Goal: Transaction & Acquisition: Purchase product/service

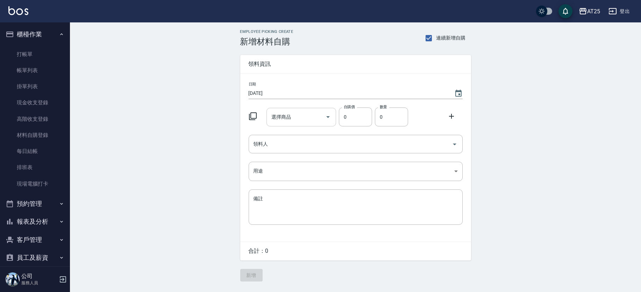
click at [293, 118] on input "選擇商品" at bounding box center [296, 117] width 53 height 12
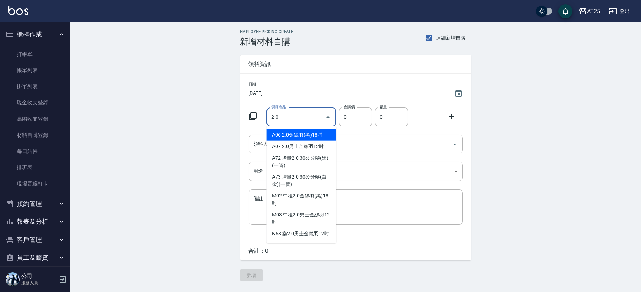
type input "2.0男士金絲羽12吋"
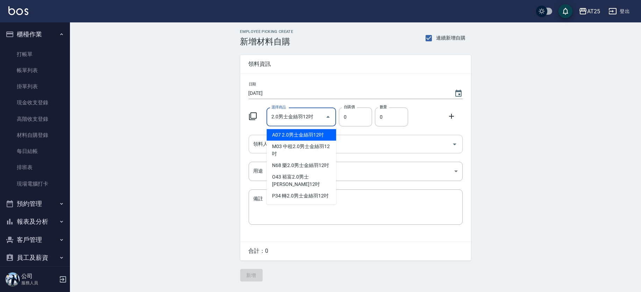
click at [312, 135] on li "A07 2.0男士金絲羽12吋" at bounding box center [302, 135] width 70 height 12
type input "930"
type input "1"
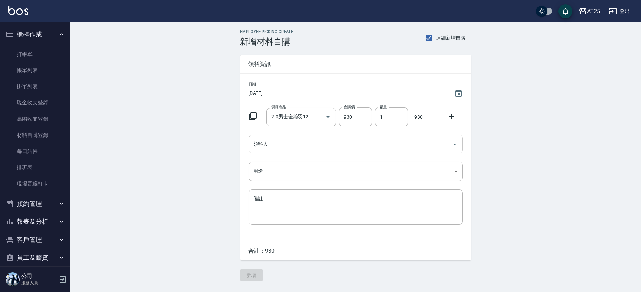
click at [311, 141] on input "領料人" at bounding box center [350, 144] width 197 height 12
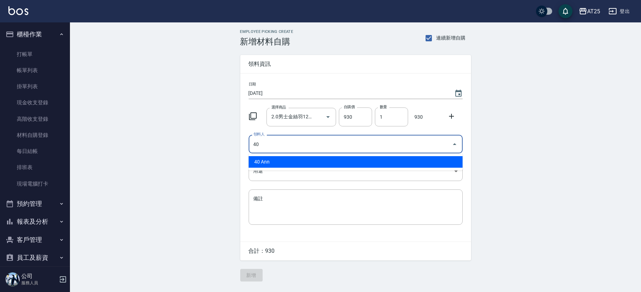
type input "40 Ann"
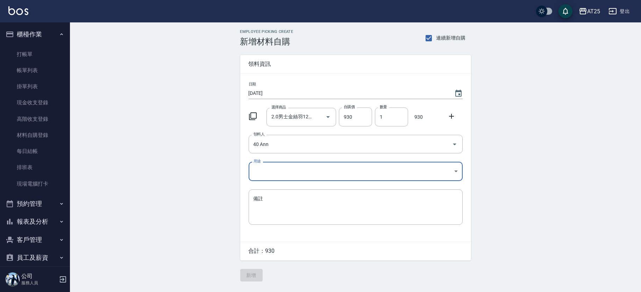
click at [292, 172] on body "AT25 登出 櫃檯作業 打帳單 帳單列表 掛單列表 現金收支登錄 高階收支登錄 材料自購登錄 每日結帳 排班表 現場電腦打卡 預約管理 預約管理 單日預約紀…" at bounding box center [320, 146] width 641 height 292
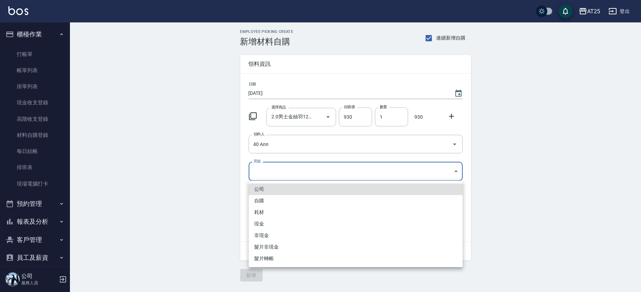
click at [264, 215] on li "耗材" at bounding box center [356, 212] width 214 height 12
type input "耗材"
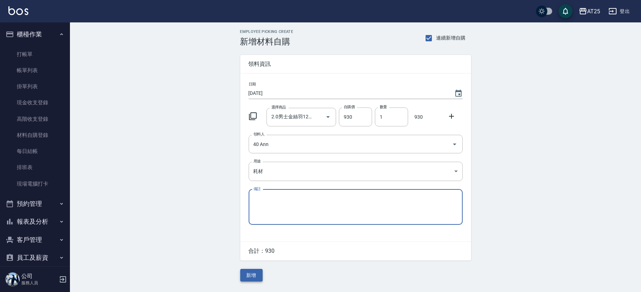
click at [256, 277] on button "新增" at bounding box center [251, 275] width 22 height 13
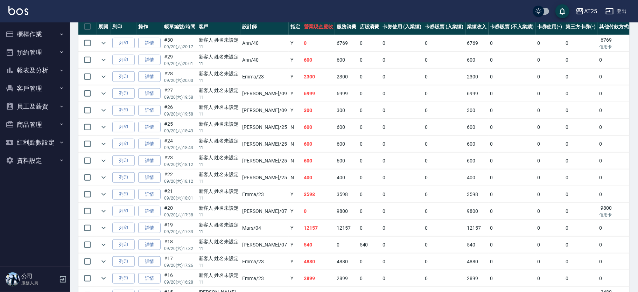
scroll to position [174, 0]
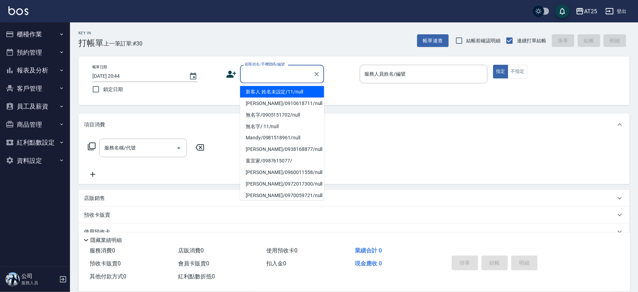
click at [271, 72] on input "顧客姓名/手機號碼/編號" at bounding box center [276, 74] width 67 height 12
click at [292, 88] on li "新客人 姓名未設定/11/null" at bounding box center [282, 92] width 84 height 12
type input "新客人 姓名未設定/11/null"
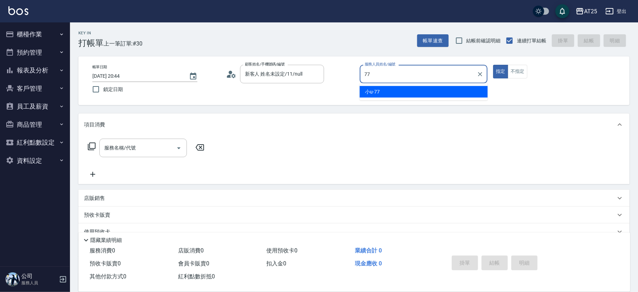
type input "小u-77"
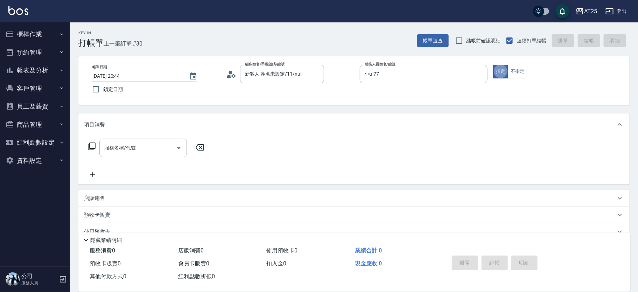
type button "true"
click at [143, 143] on input "服務名稱/代號" at bounding box center [137, 148] width 71 height 12
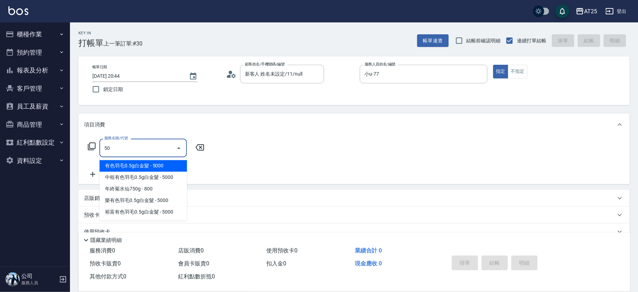
type input "501"
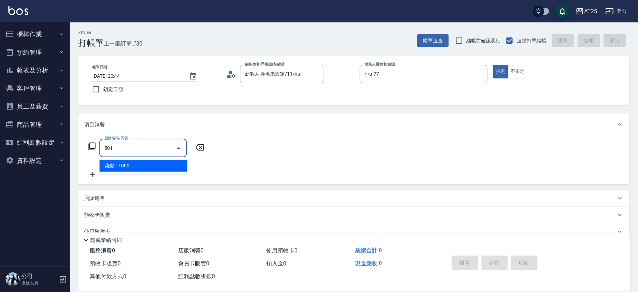
type input "100"
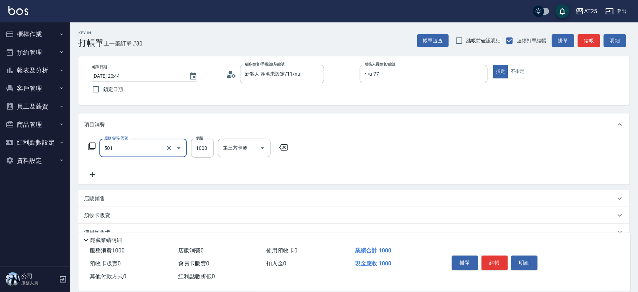
type input "染髮(501)"
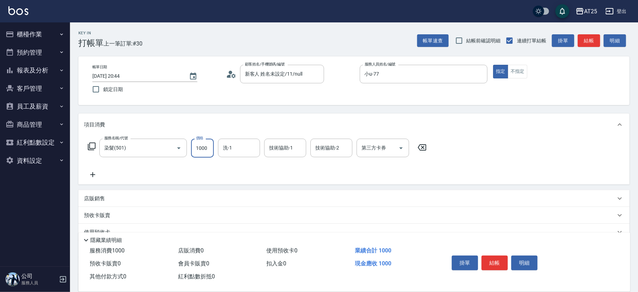
type input "0"
type input "22"
type input "20"
type input "220"
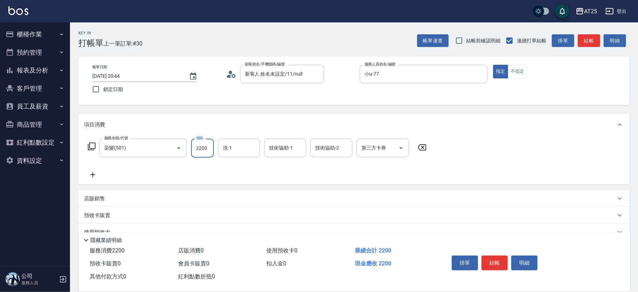
type input "2200"
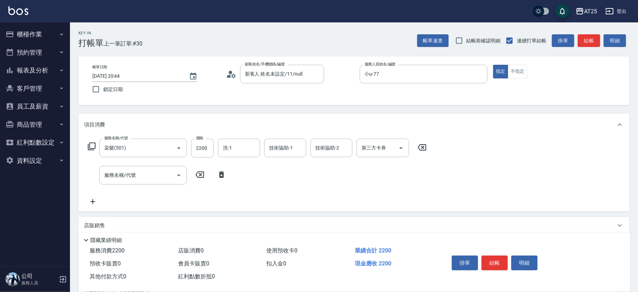
click at [92, 147] on icon at bounding box center [91, 146] width 8 height 8
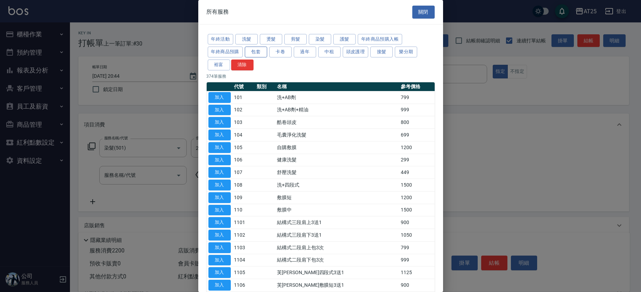
click at [259, 54] on button "包套" at bounding box center [256, 52] width 22 height 11
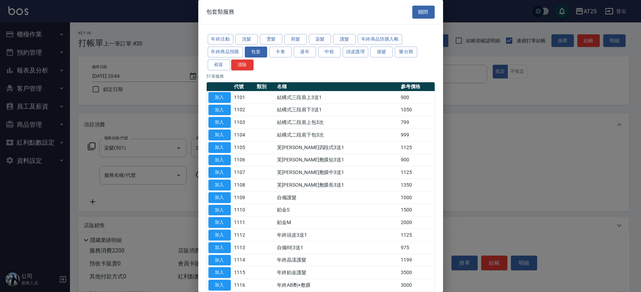
drag, startPoint x: 443, startPoint y: 65, endPoint x: 442, endPoint y: 79, distance: 13.3
click at [442, 79] on div "包套類服務 關閉 年終活動 洗髮 燙髮 剪髮 染髮 護髮 年終商品預購入帳 年終商品預購 包套 卡卷 過年 中租 頭皮護理 接髮 樂分期 裕富 清除 51 筆…" at bounding box center [320, 146] width 641 height 292
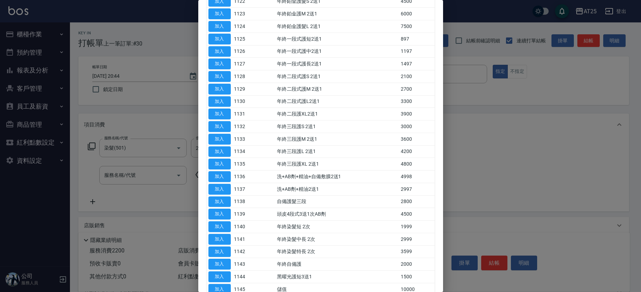
scroll to position [462, 0]
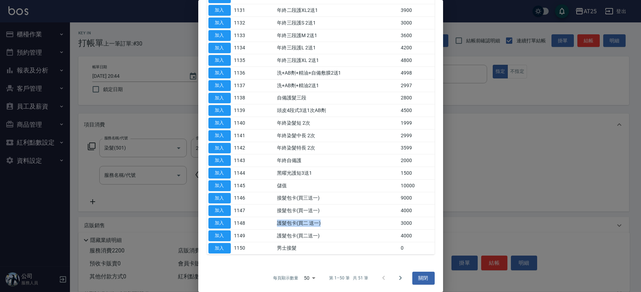
drag, startPoint x: 280, startPoint y: 219, endPoint x: 350, endPoint y: 226, distance: 70.3
click at [350, 226] on td "護髮包卡(買二 送一)" at bounding box center [337, 223] width 124 height 13
drag, startPoint x: 278, startPoint y: 232, endPoint x: 325, endPoint y: 232, distance: 46.2
click at [315, 230] on tr "加入 1149 護髮包卡(買二送一) 4000" at bounding box center [321, 235] width 228 height 13
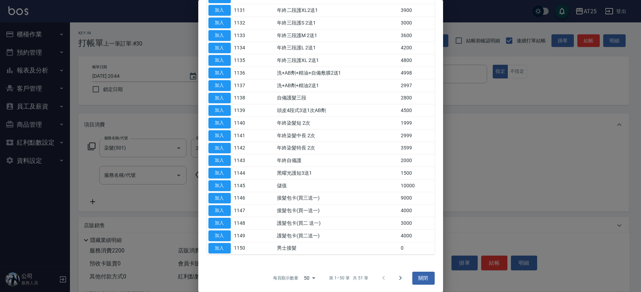
click at [327, 232] on td "護髮包卡(買二送一)" at bounding box center [337, 235] width 124 height 13
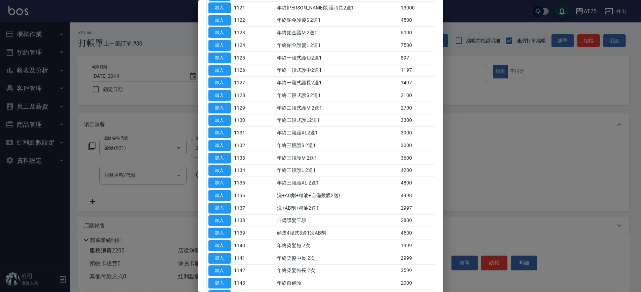
scroll to position [201, 0]
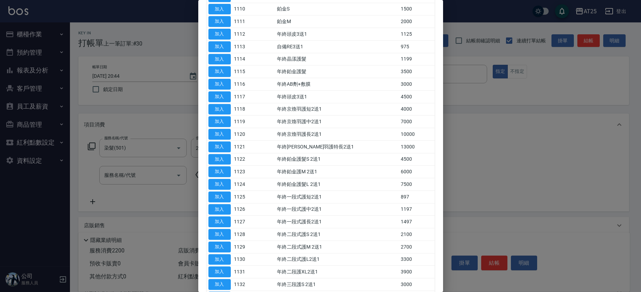
click at [446, 124] on div at bounding box center [320, 146] width 641 height 292
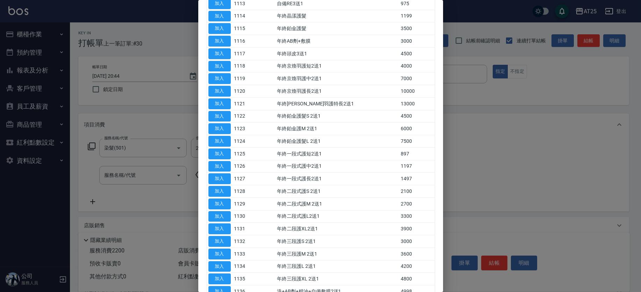
scroll to position [462, 0]
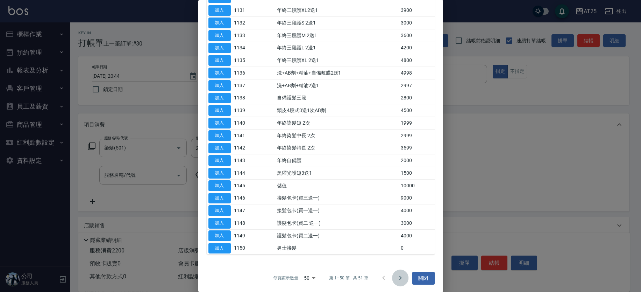
click at [396, 276] on icon "Go to next page" at bounding box center [400, 278] width 8 height 8
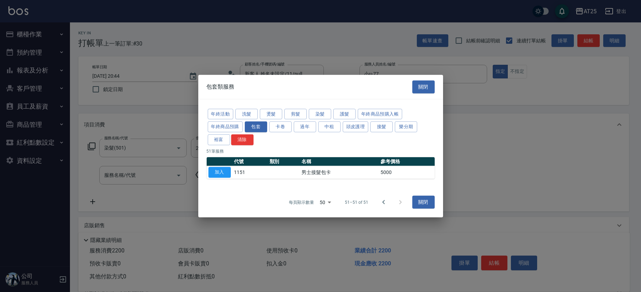
scroll to position [0, 0]
click at [386, 201] on icon "Go to previous page" at bounding box center [383, 202] width 8 height 8
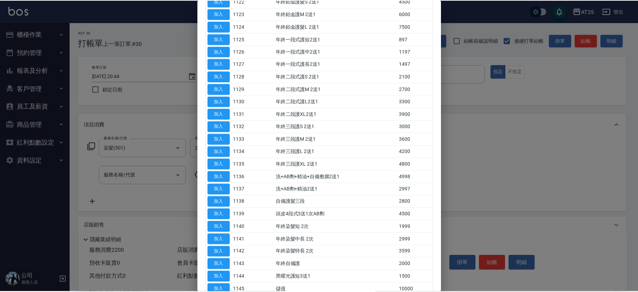
scroll to position [462, 0]
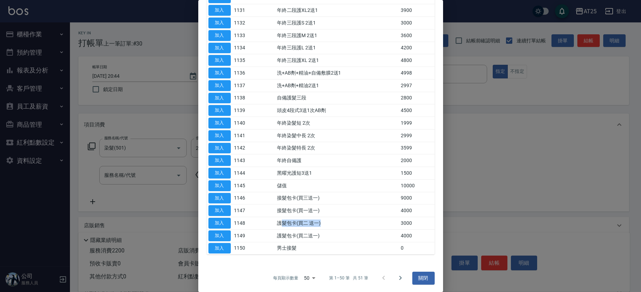
drag, startPoint x: 284, startPoint y: 225, endPoint x: 336, endPoint y: 227, distance: 52.9
click at [336, 227] on td "護髮包卡(買二 送一)" at bounding box center [337, 223] width 124 height 13
drag, startPoint x: 282, startPoint y: 228, endPoint x: 303, endPoint y: 229, distance: 21.0
click at [303, 229] on td "護髮包卡(買二送一)" at bounding box center [337, 235] width 124 height 13
click at [314, 232] on td "護髮包卡(買二送一)" at bounding box center [337, 235] width 124 height 13
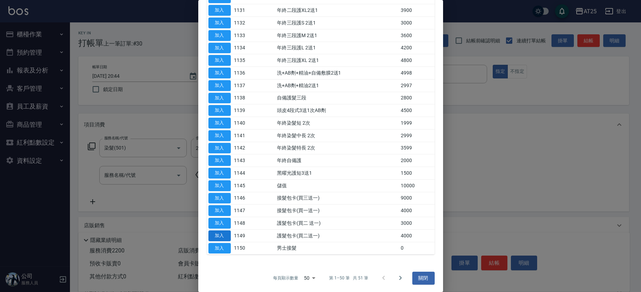
click at [225, 235] on button "加入" at bounding box center [219, 235] width 22 height 11
type input "620"
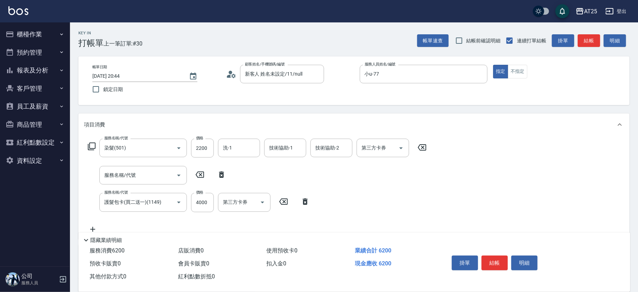
click at [217, 177] on icon at bounding box center [221, 174] width 17 height 8
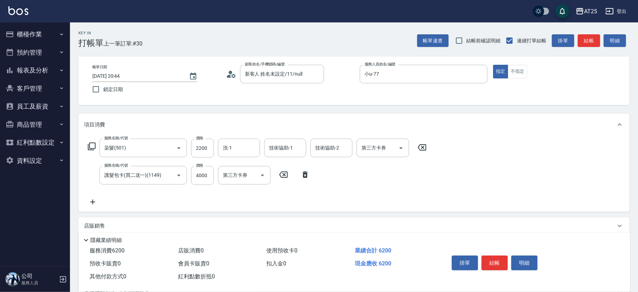
type input "護髮包卡(買二送一)(1149)"
click at [204, 179] on input "4000" at bounding box center [202, 175] width 23 height 19
type input "4"
type input "220"
type input "44"
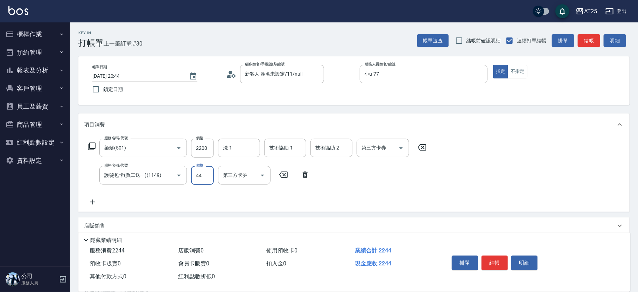
type input "260"
type input "440"
type input "660"
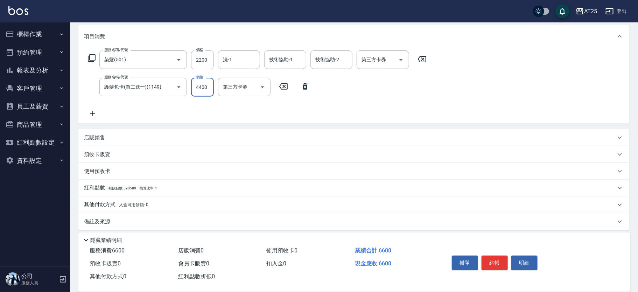
scroll to position [92, 0]
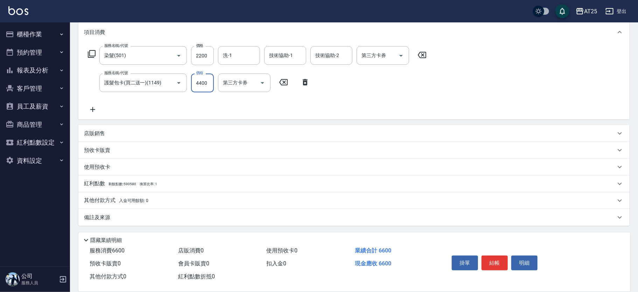
type input "4400"
click at [110, 132] on div "店販銷售" at bounding box center [349, 133] width 531 height 7
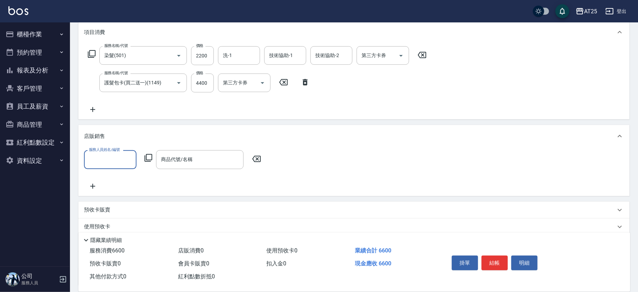
scroll to position [0, 0]
click at [115, 133] on div "店販銷售" at bounding box center [349, 136] width 531 height 7
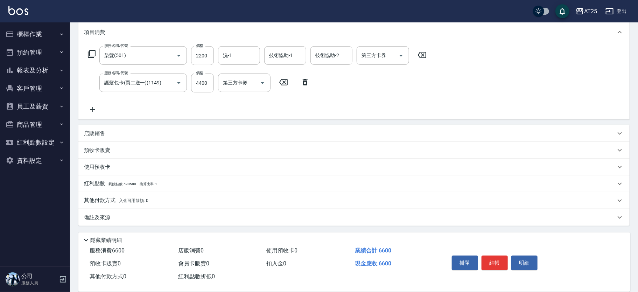
click at [101, 198] on p "其他付款方式 入金可用餘額: 0" at bounding box center [116, 201] width 64 height 8
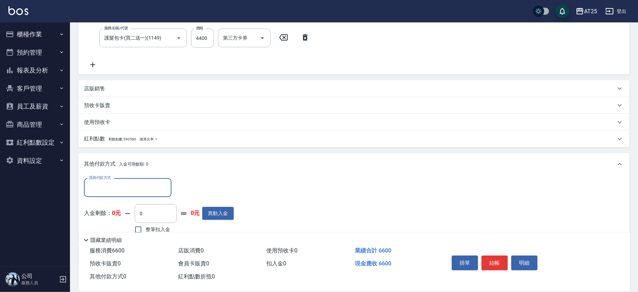
scroll to position [162, 0]
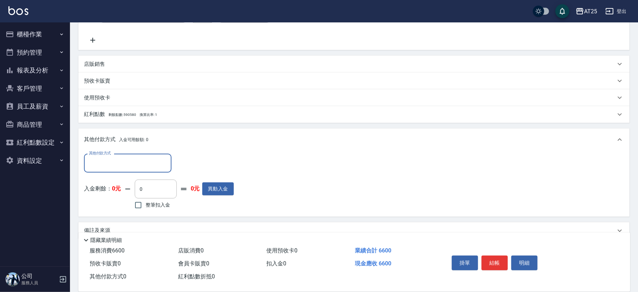
click at [118, 164] on input "其他付款方式" at bounding box center [127, 163] width 81 height 12
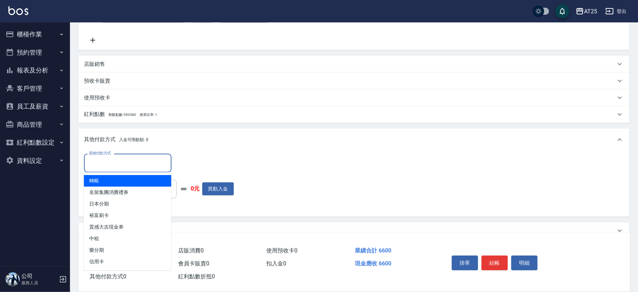
click at [116, 179] on span "轉帳" at bounding box center [127, 181] width 87 height 12
type input "轉帳"
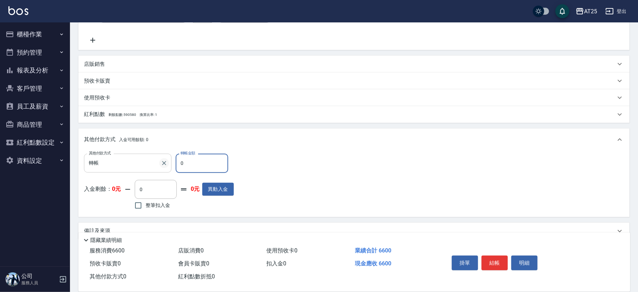
drag, startPoint x: 189, startPoint y: 166, endPoint x: 163, endPoint y: 163, distance: 26.2
click at [163, 163] on div "其他付款方式 轉帳 其他付款方式 轉帳金額 0 轉帳金額" at bounding box center [159, 163] width 150 height 19
type input "650"
type input "40"
type input "620"
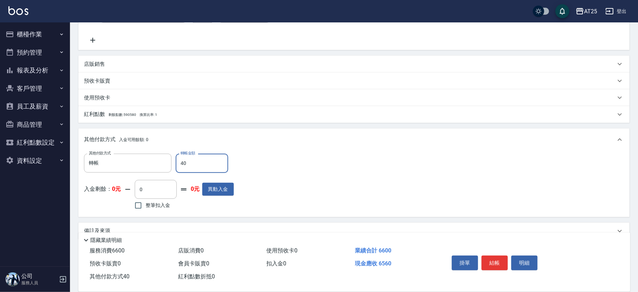
type input "400"
type input "260"
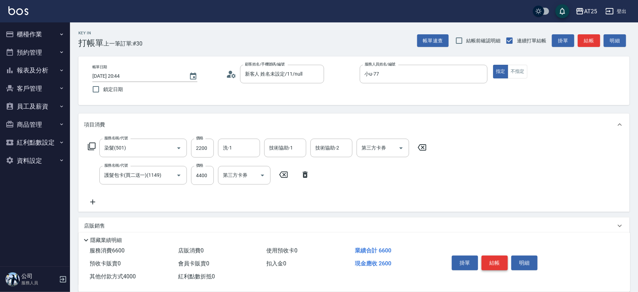
type input "4000"
click at [496, 261] on button "結帳" at bounding box center [494, 262] width 26 height 15
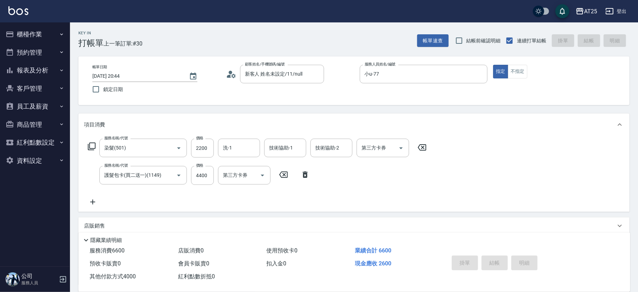
type input "2025/09/20 20:45"
type input "0"
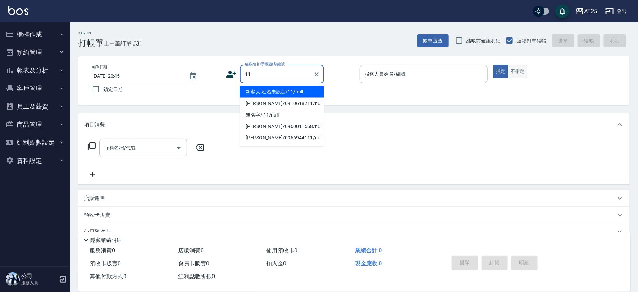
type input "新客人 姓名未設定/11/null"
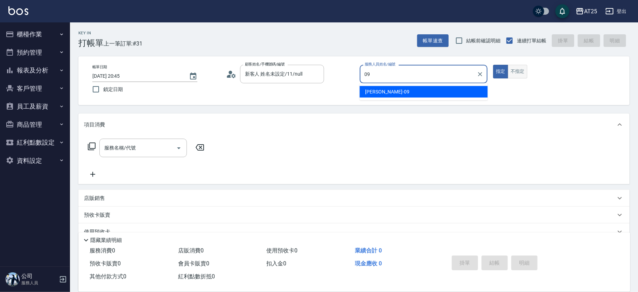
type input "Kevin-09"
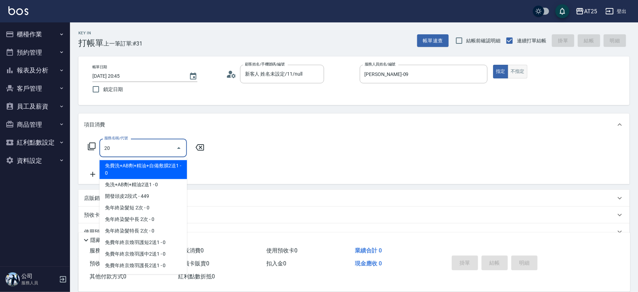
type input "201"
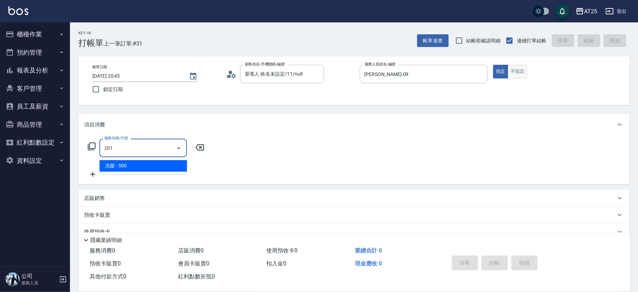
type input "30"
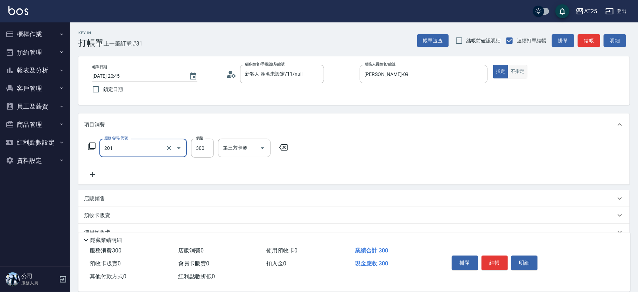
type input "洗髮(201)"
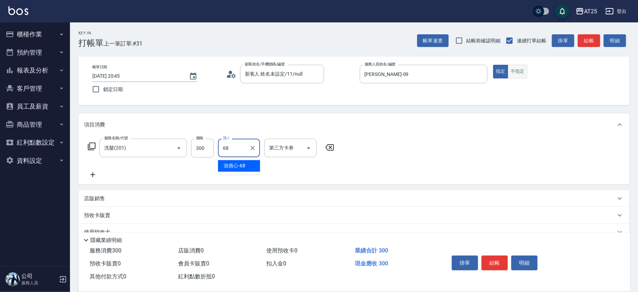
type input "游惠心-68"
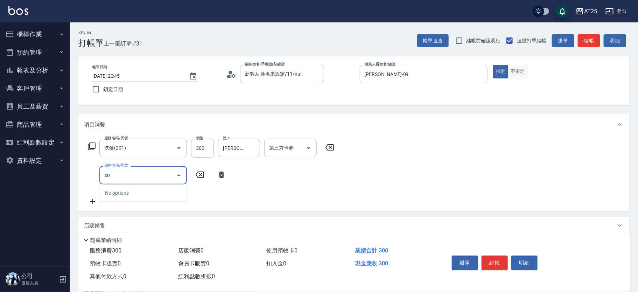
type input "401"
type input "60"
type input "剪髮(401)"
type input "30"
type input "20"
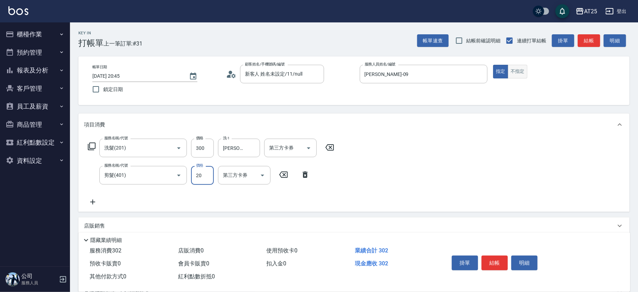
type input "50"
type input "200"
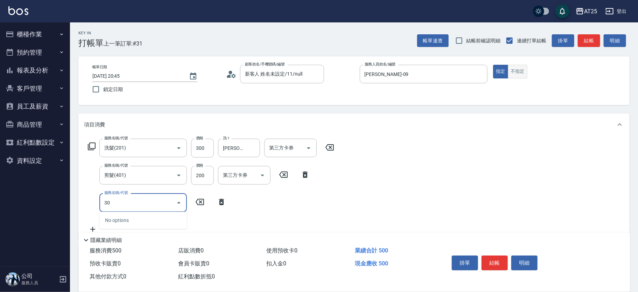
type input "303"
type input "140"
type input "局部燙(303)"
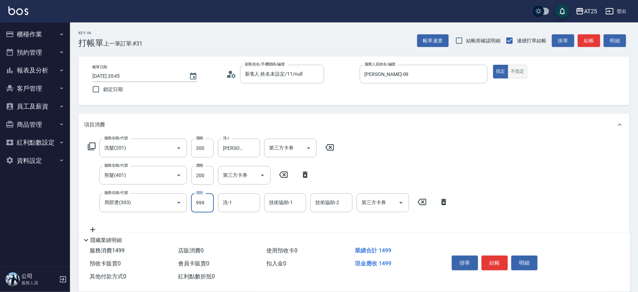
type input "50"
type input "100"
type input "500"
type input "游惠心-68"
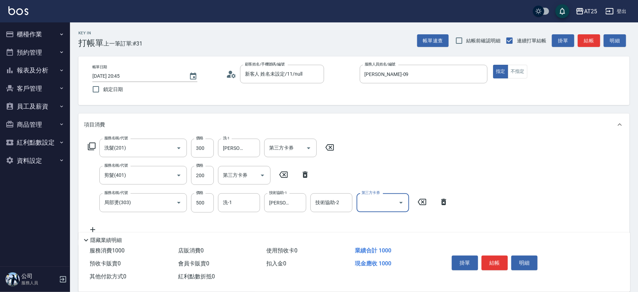
scroll to position [27, 0]
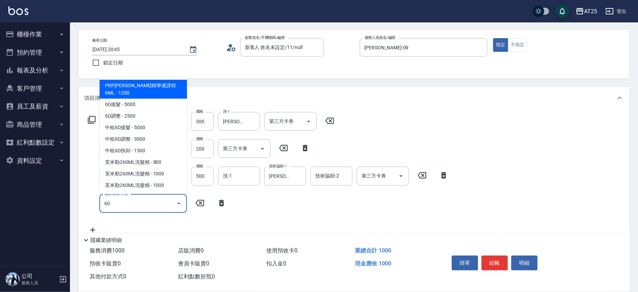
type input "601"
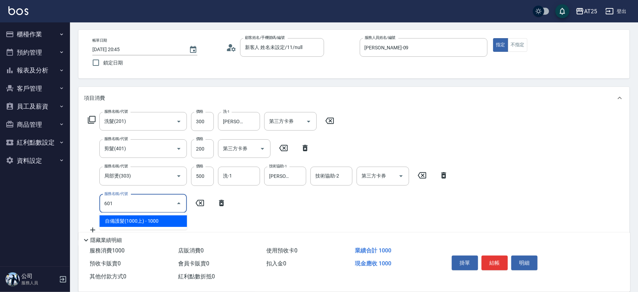
type input "200"
type input "自備護髮(1000上)(601)"
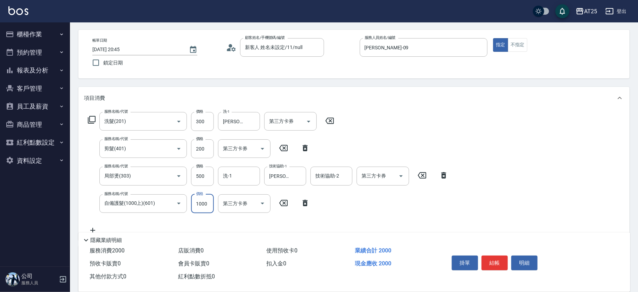
type input "100"
type input "180"
type input "280"
type input "1800"
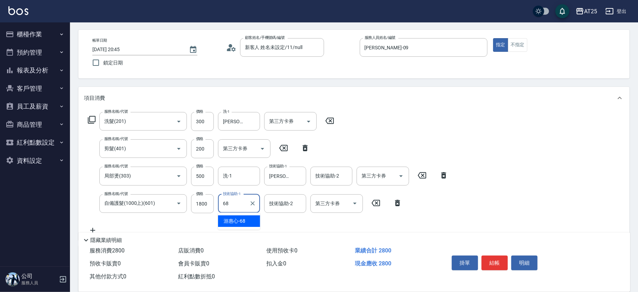
type input "游惠心-68"
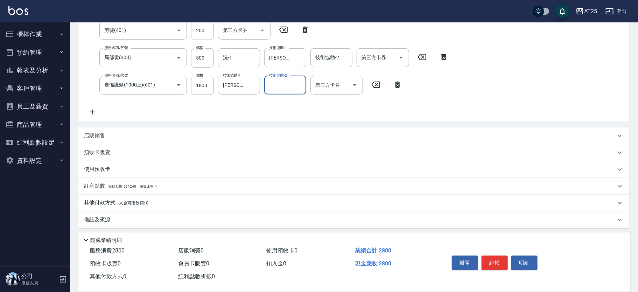
scroll to position [147, 0]
click at [113, 201] on p "其他付款方式 入金可用餘額: 0" at bounding box center [116, 201] width 64 height 8
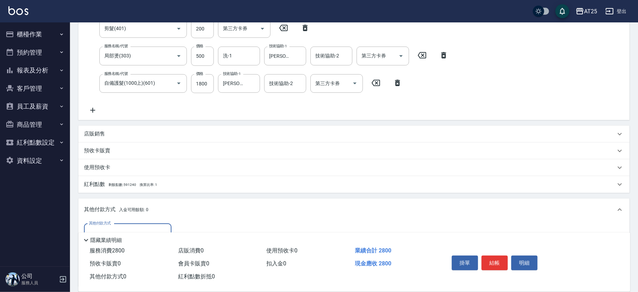
scroll to position [199, 0]
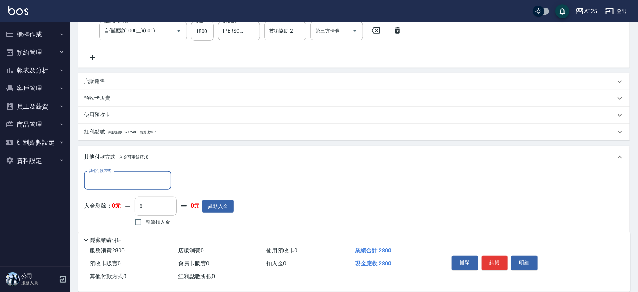
click at [96, 181] on input "其他付款方式" at bounding box center [127, 180] width 81 height 12
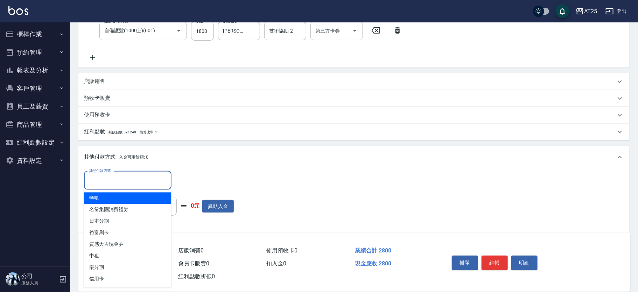
drag, startPoint x: 97, startPoint y: 197, endPoint x: 175, endPoint y: 190, distance: 78.6
click at [97, 197] on span "轉帳" at bounding box center [127, 198] width 87 height 12
type input "轉帳"
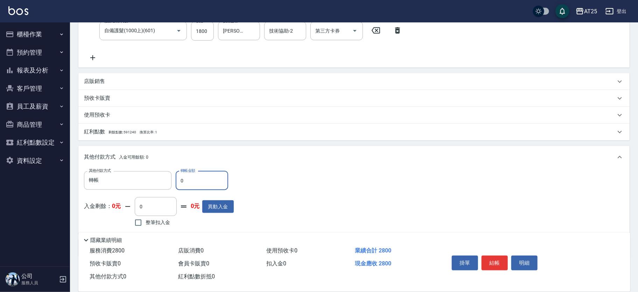
drag, startPoint x: 218, startPoint y: 182, endPoint x: 177, endPoint y: 186, distance: 40.4
click at [177, 186] on input "0" at bounding box center [202, 180] width 52 height 19
type input "270"
type input "280"
type input "0"
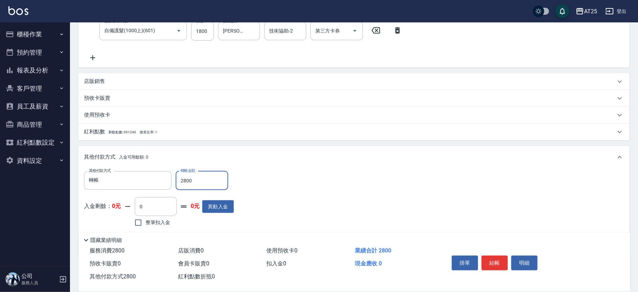
scroll to position [0, 0]
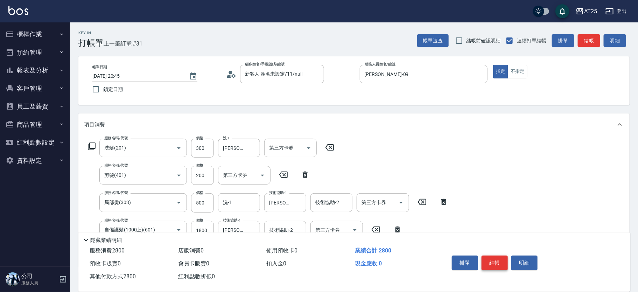
type input "2800"
click at [498, 261] on button "結帳" at bounding box center [494, 262] width 26 height 15
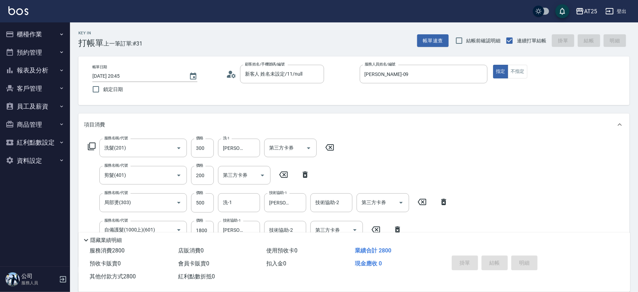
type input "2025/09/20 20:46"
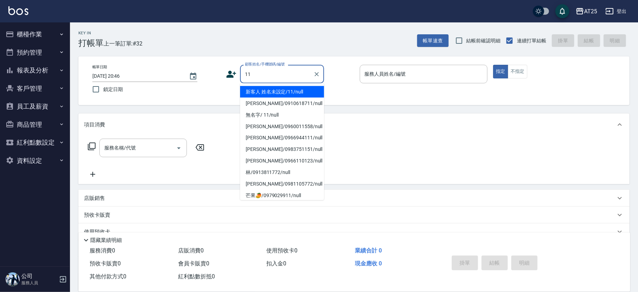
type input "新客人 姓名未設定/11/null"
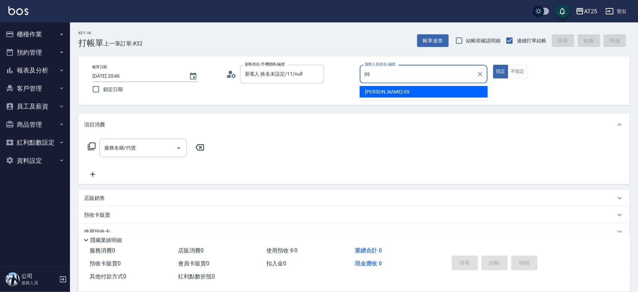
type input "Kevin-09"
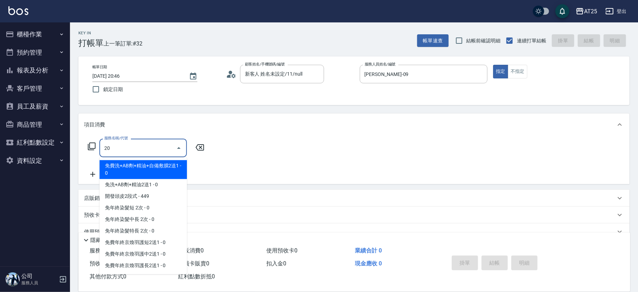
type input "201"
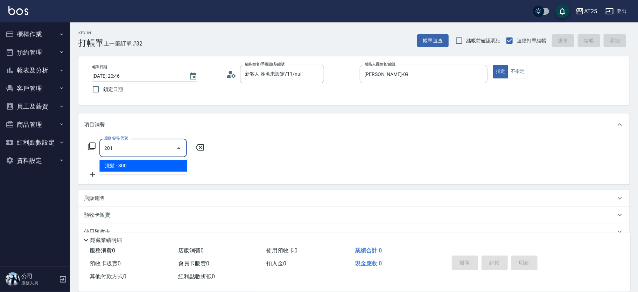
type input "30"
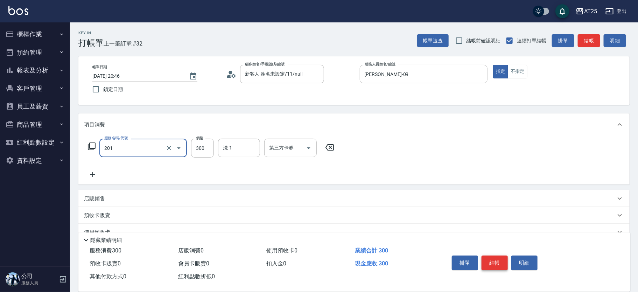
type input "洗髮(201)"
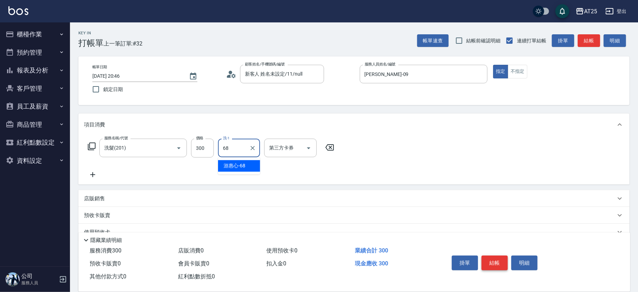
type input "游惠心-68"
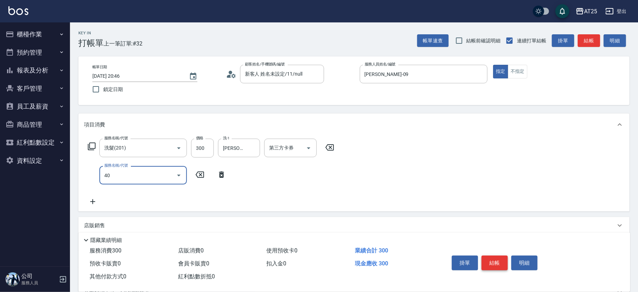
type input "401"
type input "60"
type input "剪髮(401)"
type input "30"
type input "20"
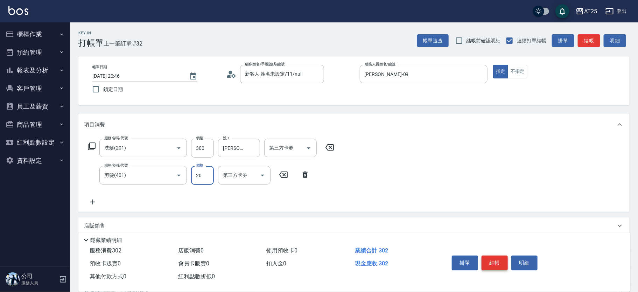
type input "50"
type input "200"
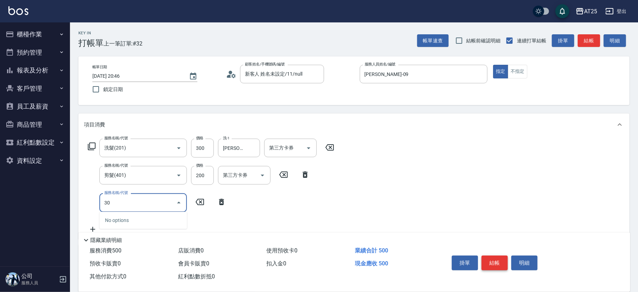
type input "301"
type input "200"
type input "燙髮(301)"
type input "50"
type input "150"
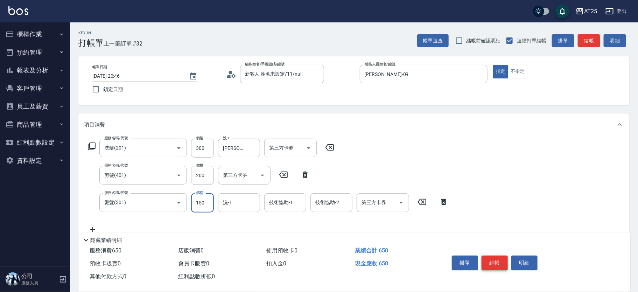
type input "200"
type input "1500"
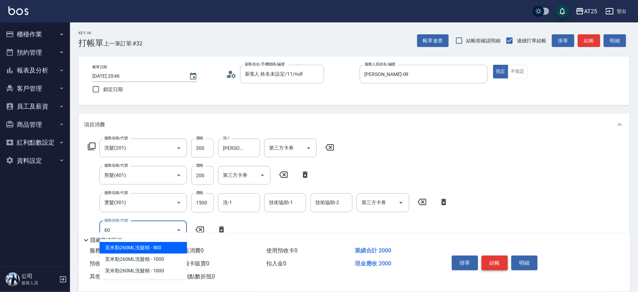
type input "608"
type input "250"
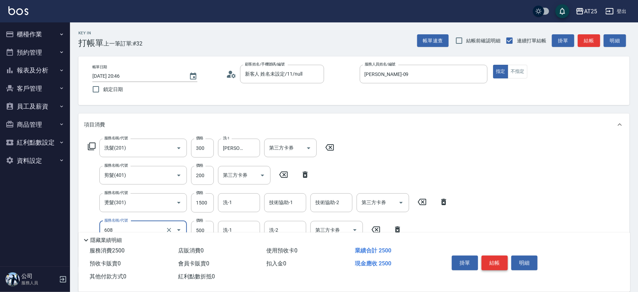
type input "自備護髮(1000下)(608)"
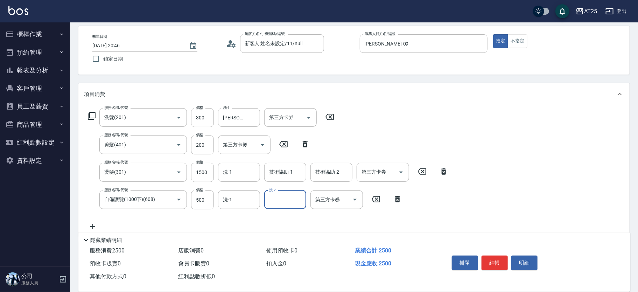
scroll to position [34, 0]
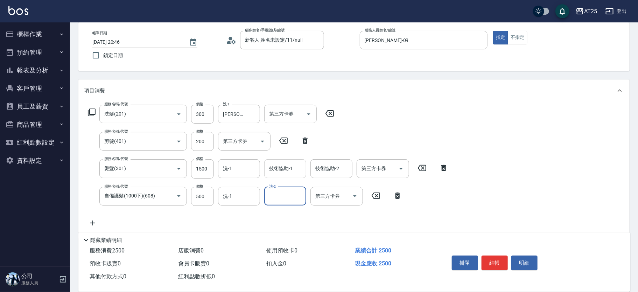
click at [290, 171] on input "技術協助-1" at bounding box center [285, 168] width 36 height 12
type input "游惠心-68"
click at [281, 193] on input "洗-2" at bounding box center [285, 196] width 36 height 12
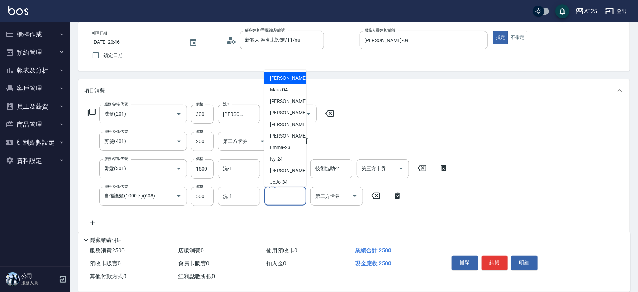
click at [254, 200] on input "洗-1" at bounding box center [239, 196] width 36 height 12
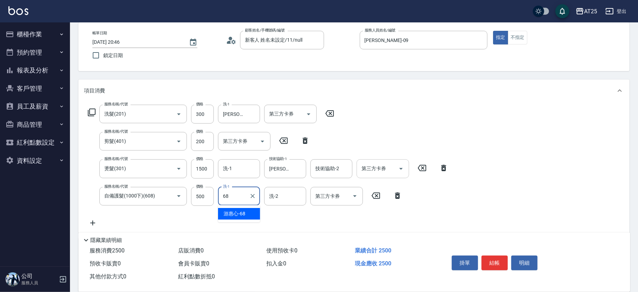
type input "游惠心-68"
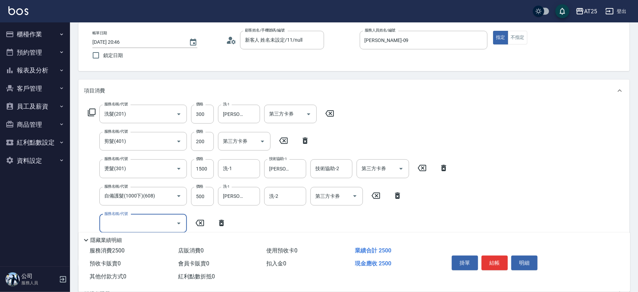
scroll to position [50, 0]
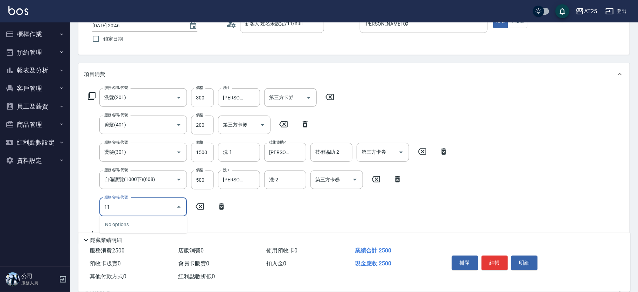
type input "114"
type input "550"
type input "自備敷膜(114)"
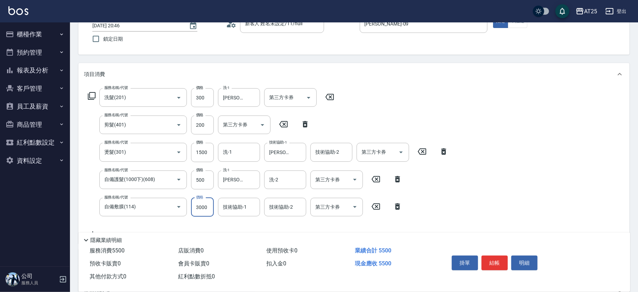
type input "0"
type input "250"
type input "0"
type input "游惠心-68"
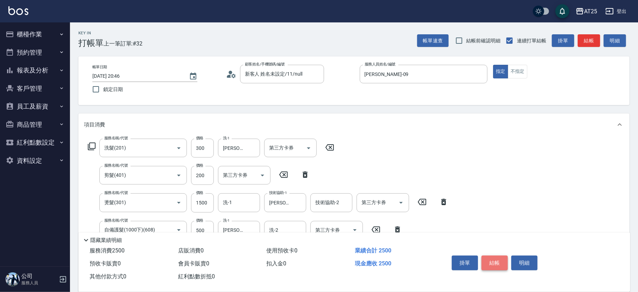
click at [494, 260] on button "結帳" at bounding box center [494, 262] width 26 height 15
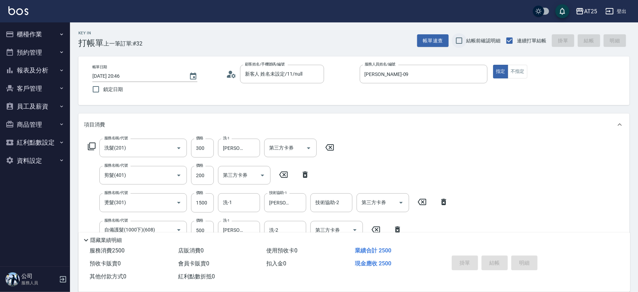
type input "2025/09/20 20:48"
type input "0"
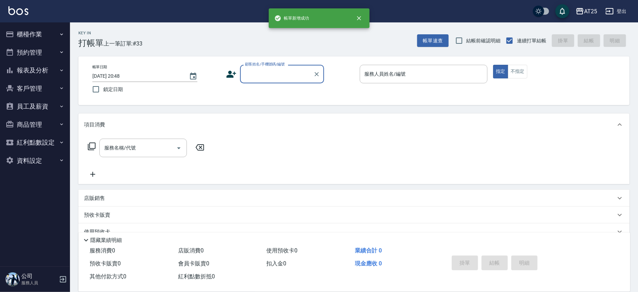
click at [263, 70] on input "顧客姓名/手機號碼/編號" at bounding box center [276, 74] width 67 height 12
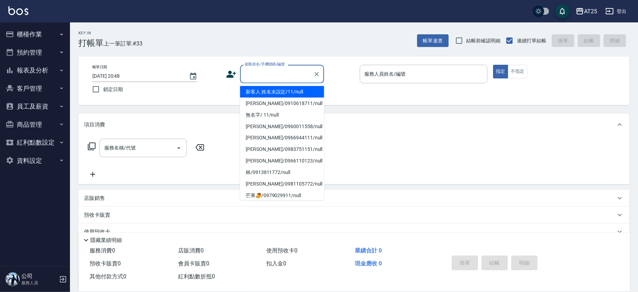
click at [292, 94] on li "新客人 姓名未設定/11/null" at bounding box center [282, 92] width 84 height 12
type input "新客人 姓名未設定/11/null"
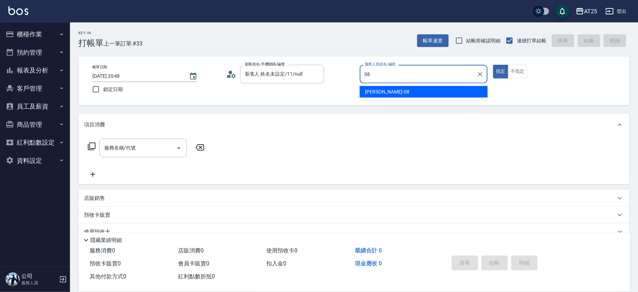
type input "Tony-08"
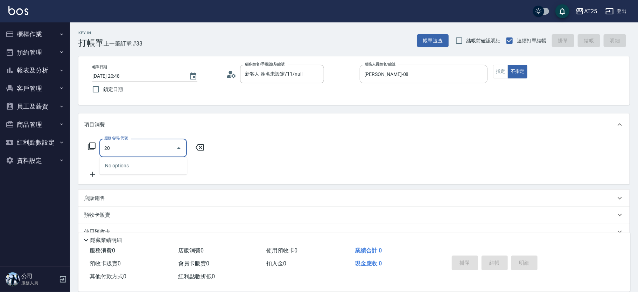
type input "201"
type input "30"
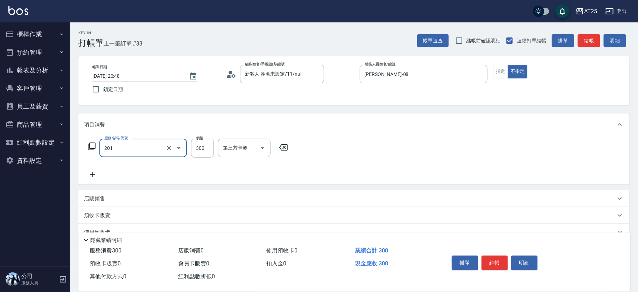
type input "洗髮(201)"
type input "0"
type input "40"
click at [232, 140] on div "洗-1" at bounding box center [239, 148] width 42 height 19
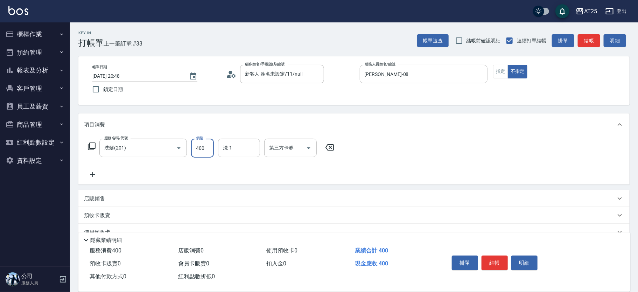
type input "400"
type input "sandy-83"
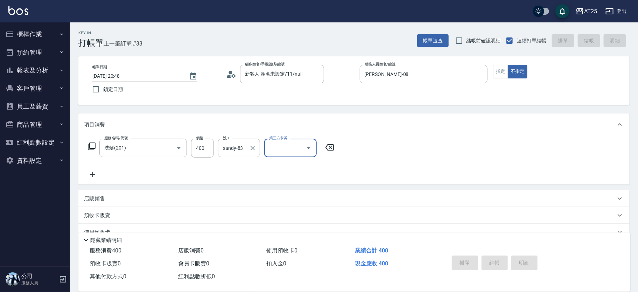
type input "0"
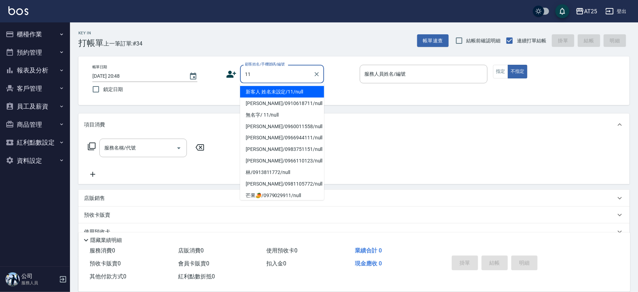
type input "新客人 姓名未設定/11/null"
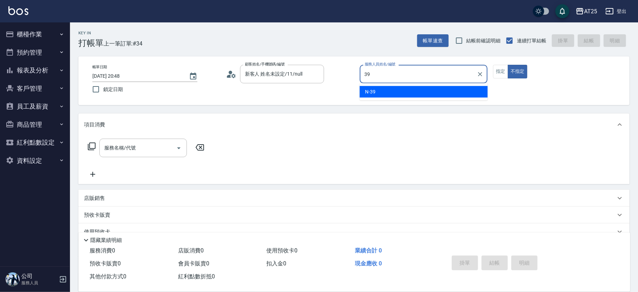
type input "N-39"
type button "false"
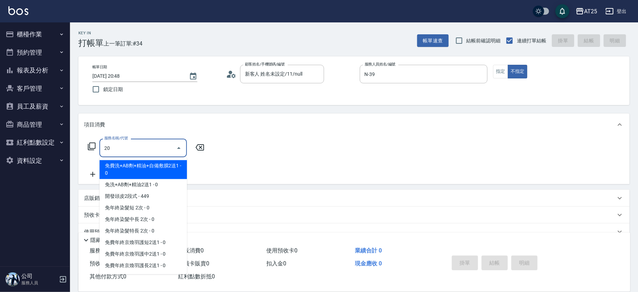
type input "201"
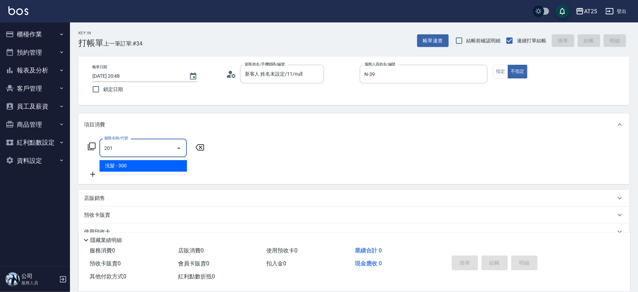
type input "30"
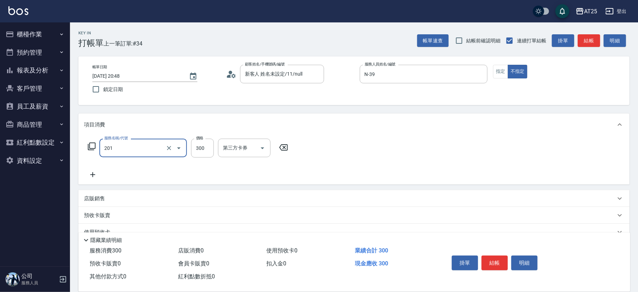
type input "洗髮(201)"
type input "0"
type input "40"
type input "400"
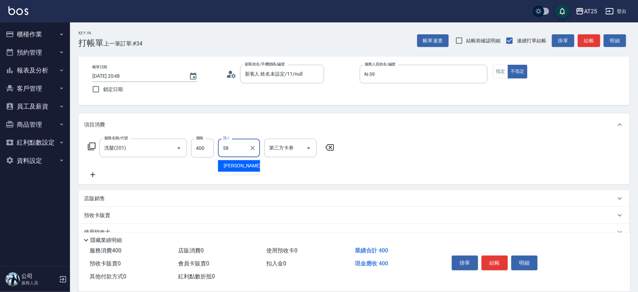
type input "小宇-58"
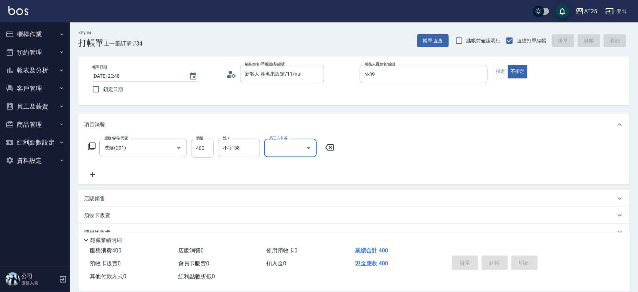
type input "2025/09/20 20:49"
type input "0"
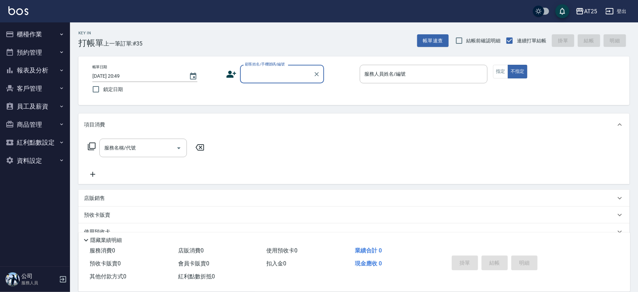
click at [292, 75] on input "顧客姓名/手機號碼/編號" at bounding box center [276, 74] width 67 height 12
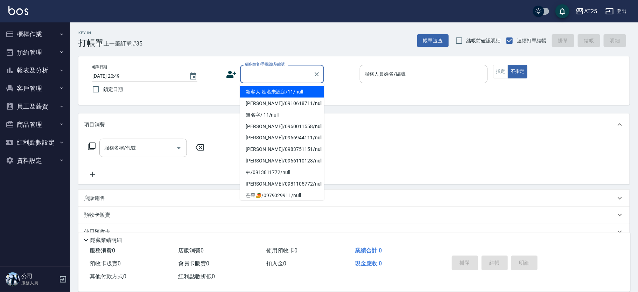
click at [299, 90] on li "新客人 姓名未設定/11/null" at bounding box center [282, 92] width 84 height 12
type input "新客人 姓名未設定/11/null"
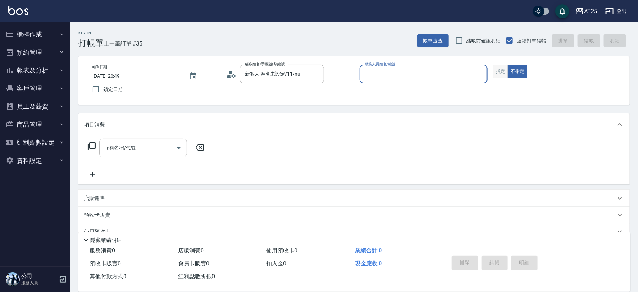
click at [498, 72] on button "指定" at bounding box center [500, 72] width 15 height 14
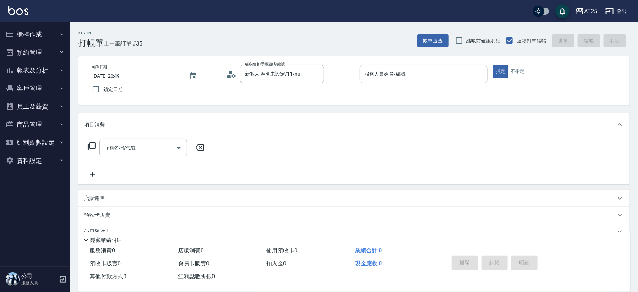
click at [410, 75] on input "服務人員姓名/編號" at bounding box center [424, 74] width 122 height 12
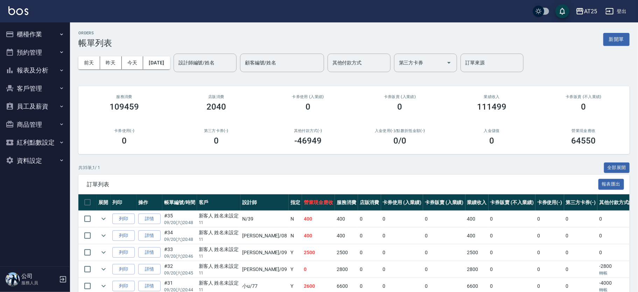
click at [154, 220] on link "詳情" at bounding box center [149, 218] width 22 height 11
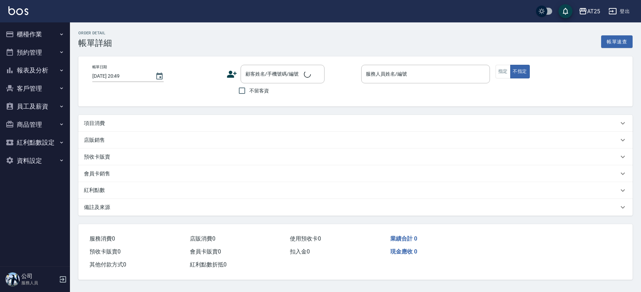
type input "2025/09/20 20:48"
type input "N-39"
type input "40"
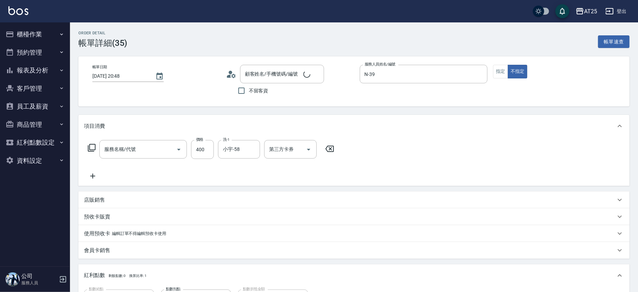
type input "新客人 姓名未設定/11/null"
type input "洗髮(201)"
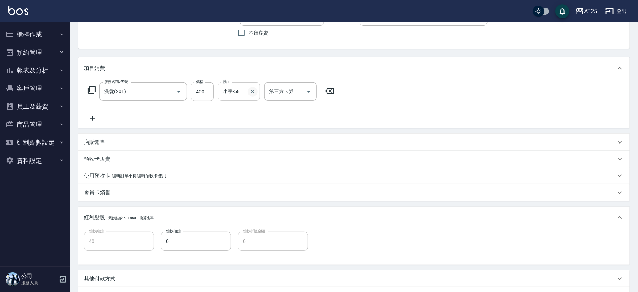
click at [254, 92] on icon "Clear" at bounding box center [252, 92] width 4 height 4
type input "小曼-82"
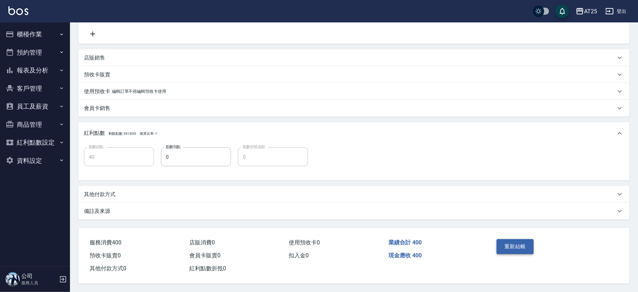
click at [513, 247] on button "重新結帳" at bounding box center [514, 246] width 37 height 15
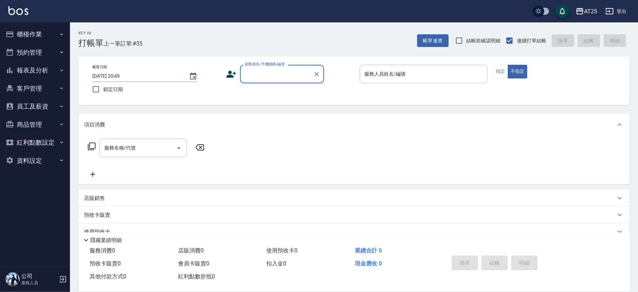
click at [102, 200] on p "店販銷售" at bounding box center [94, 197] width 21 height 7
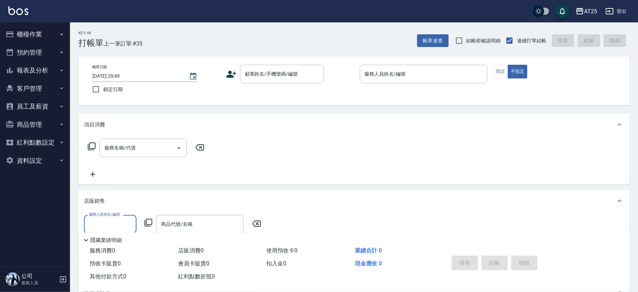
click at [146, 220] on icon at bounding box center [148, 222] width 8 height 8
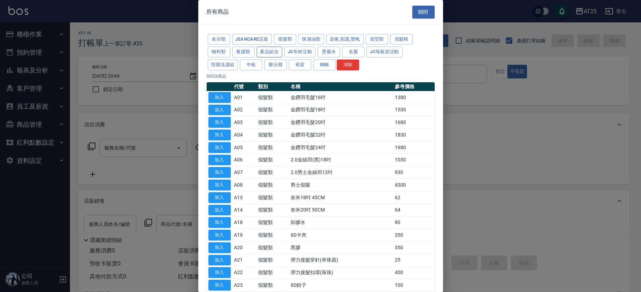
click at [268, 54] on button "產品組合" at bounding box center [270, 52] width 26 height 11
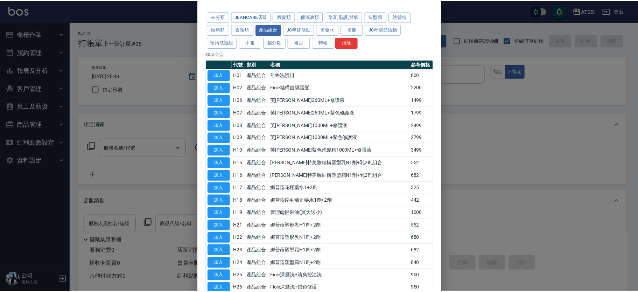
scroll to position [212, 0]
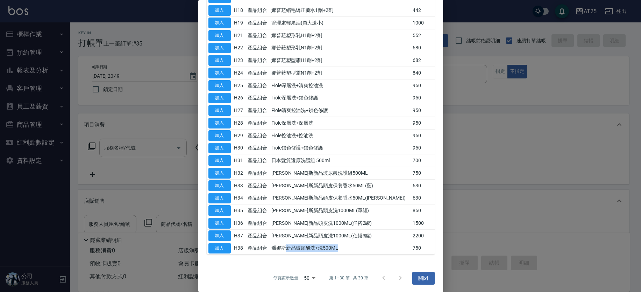
drag, startPoint x: 295, startPoint y: 247, endPoint x: 355, endPoint y: 249, distance: 60.2
click at [355, 249] on td "喬娜斯新品玻尿酸洗+洗500ML" at bounding box center [340, 248] width 141 height 13
click at [417, 280] on button "關閉" at bounding box center [423, 277] width 22 height 13
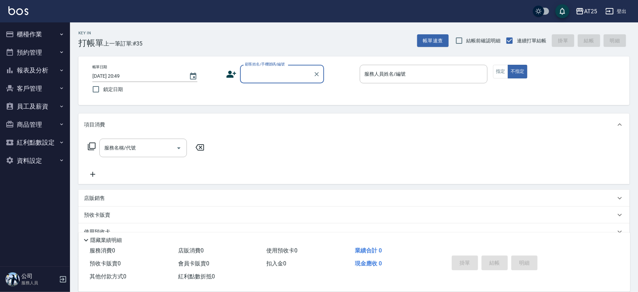
click at [254, 69] on input "顧客姓名/手機號碼/編號" at bounding box center [276, 74] width 67 height 12
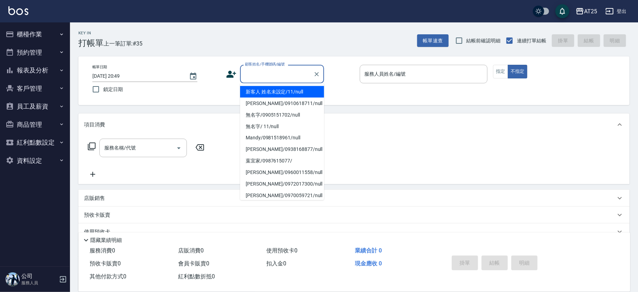
click at [275, 88] on li "新客人 姓名未設定/11/null" at bounding box center [282, 92] width 84 height 12
type input "新客人 姓名未設定/11/null"
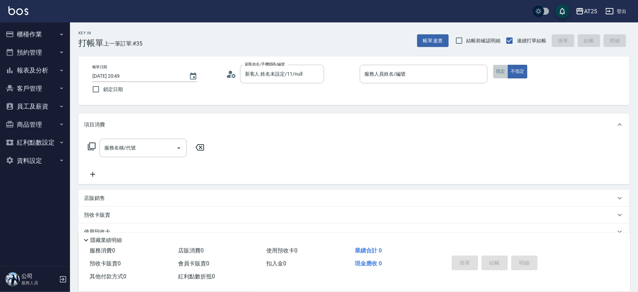
click at [505, 71] on button "指定" at bounding box center [500, 72] width 15 height 14
click at [392, 79] on input "服務人員姓名/編號" at bounding box center [424, 74] width 122 height 12
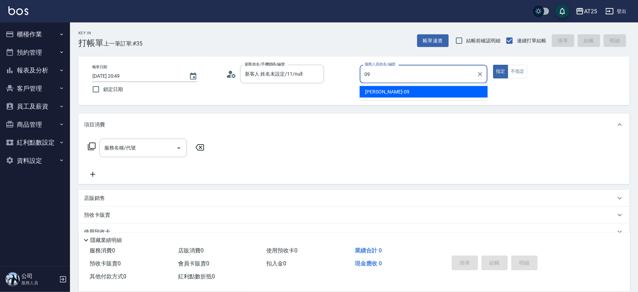
type input "[PERSON_NAME]-09"
type button "true"
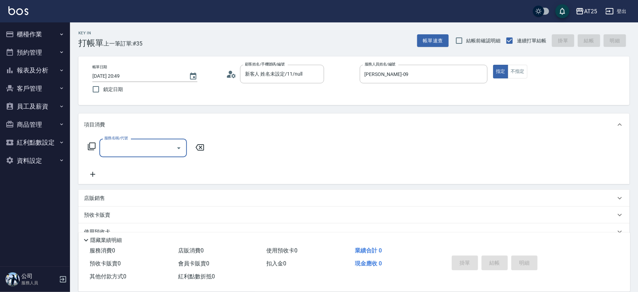
click at [94, 144] on icon at bounding box center [91, 146] width 8 height 8
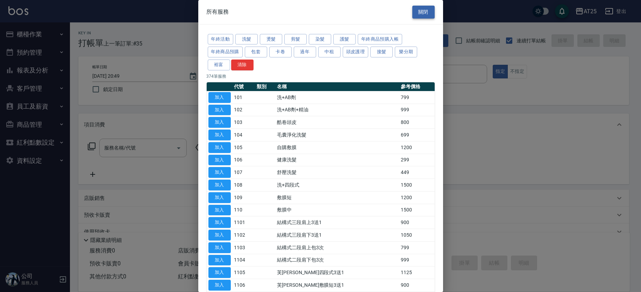
click at [417, 15] on button "關閉" at bounding box center [423, 12] width 22 height 13
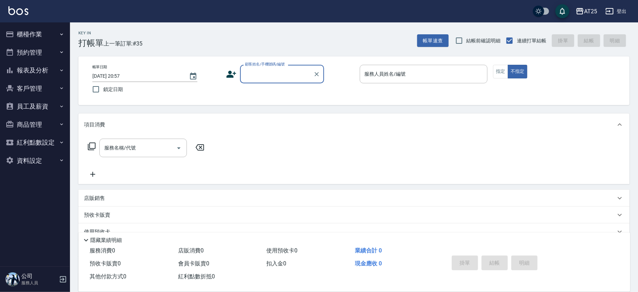
click at [274, 76] on input "顧客姓名/手機號碼/編號" at bounding box center [276, 74] width 67 height 12
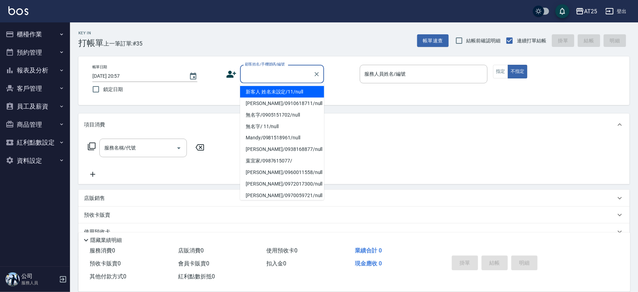
click at [286, 88] on li "新客人 姓名未設定/11/null" at bounding box center [282, 92] width 84 height 12
type input "新客人 姓名未設定/11/null"
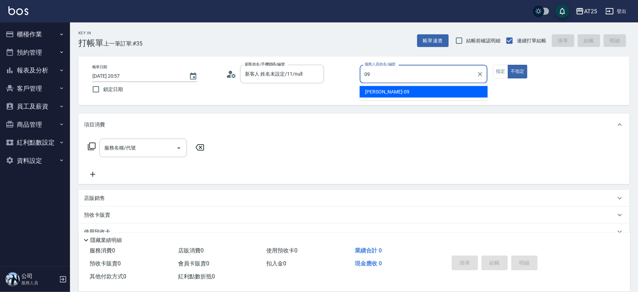
type input "Kevin-09"
type button "false"
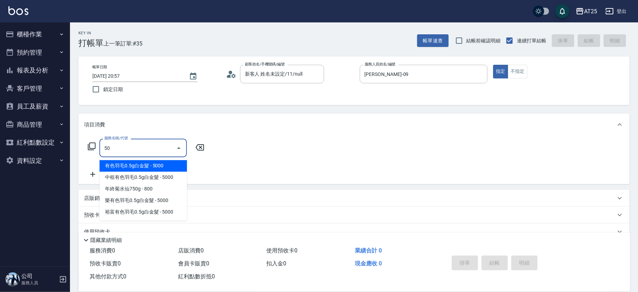
type input "501"
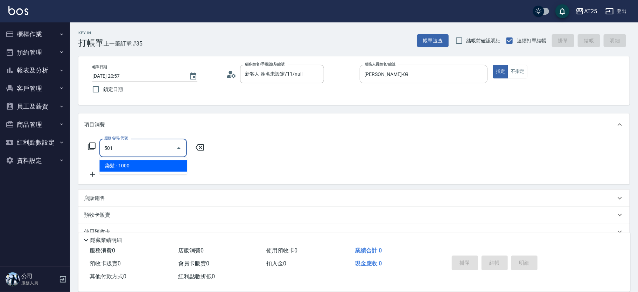
type input "100"
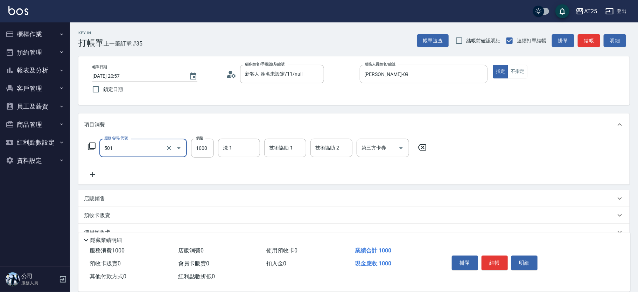
type input "染髮(501)"
type input "0"
type input "150"
type input "1500"
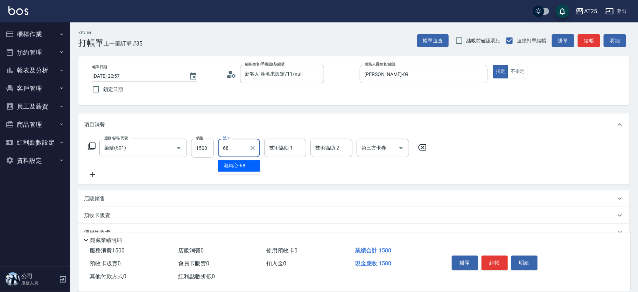
type input "游惠心-68"
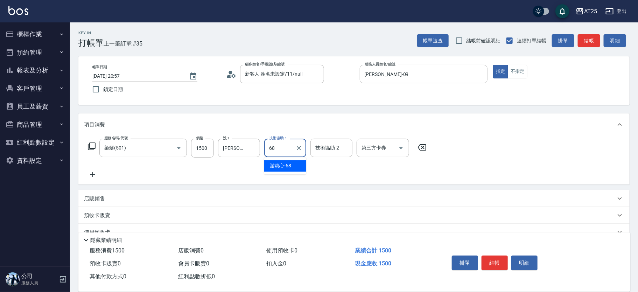
type input "游惠心-68"
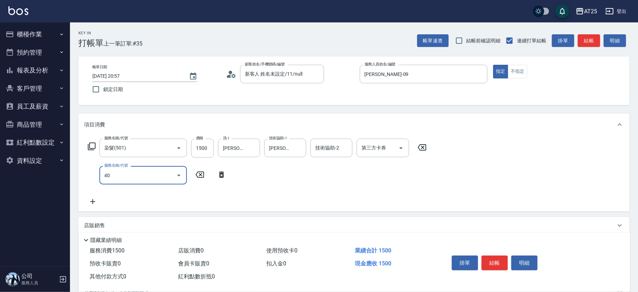
type input "401"
type input "180"
type input "剪髮(401)"
type input "150"
type input "50"
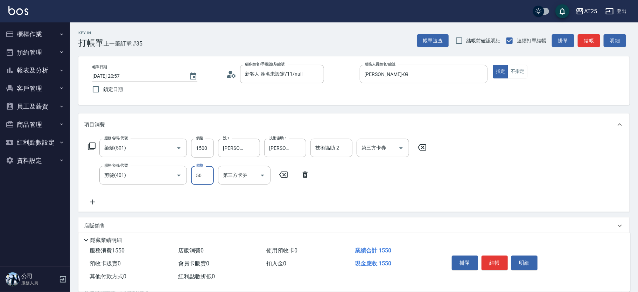
type input "200"
type input "500"
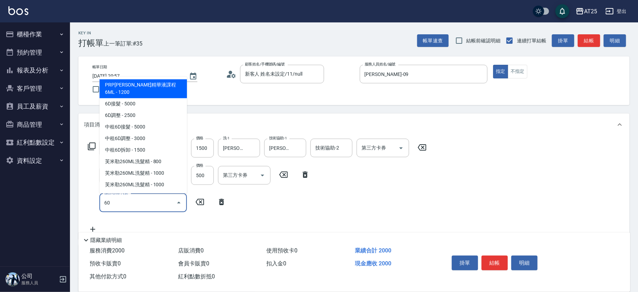
type input "601"
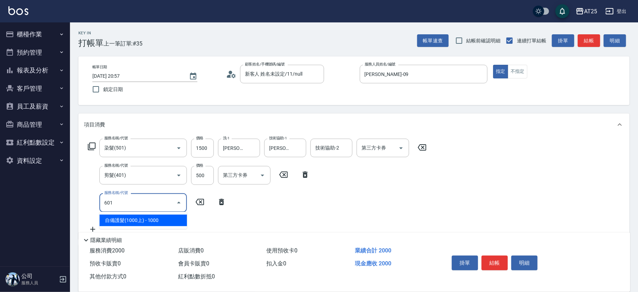
type input "300"
type input "自備護髮(1000上)(601)"
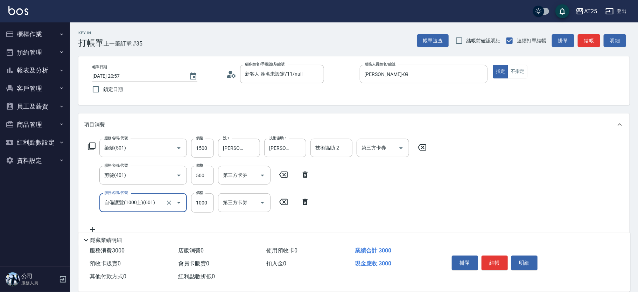
type input "200"
type input "0"
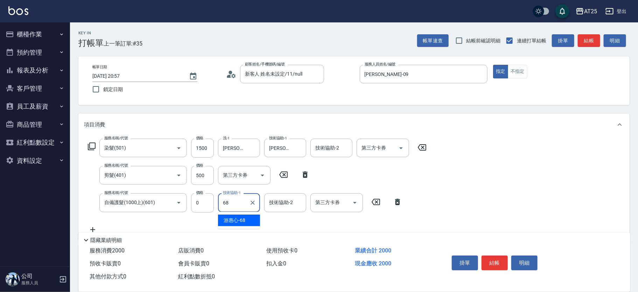
type input "游惠心-68"
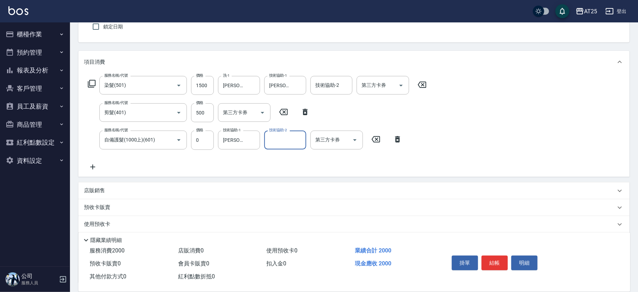
click at [135, 194] on div "店販銷售" at bounding box center [353, 190] width 551 height 17
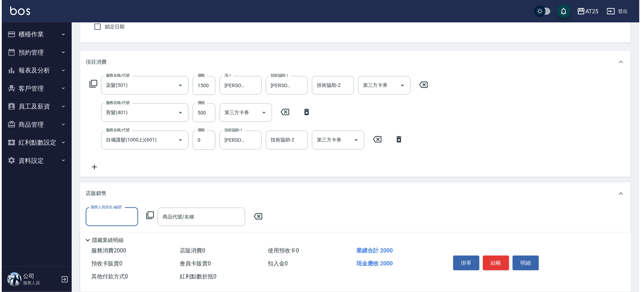
scroll to position [0, 0]
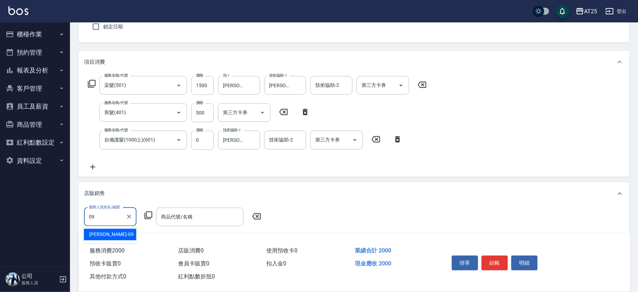
type input "Kevin-09"
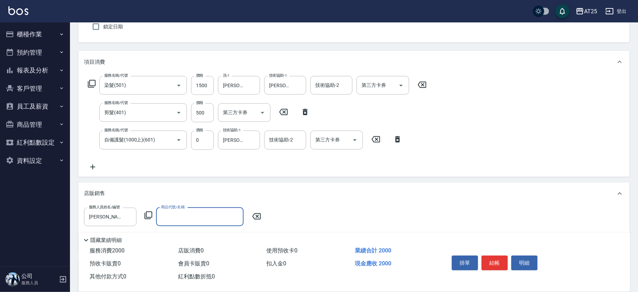
click at [146, 213] on icon at bounding box center [148, 215] width 8 height 8
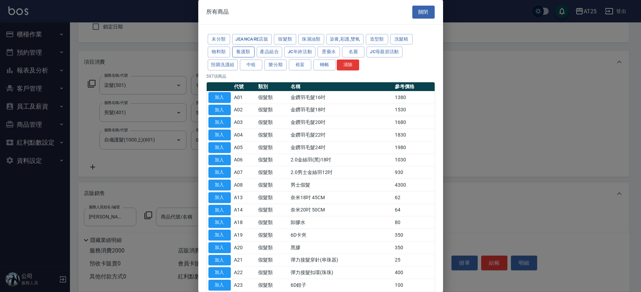
click at [249, 52] on button "養護類" at bounding box center [243, 52] width 22 height 11
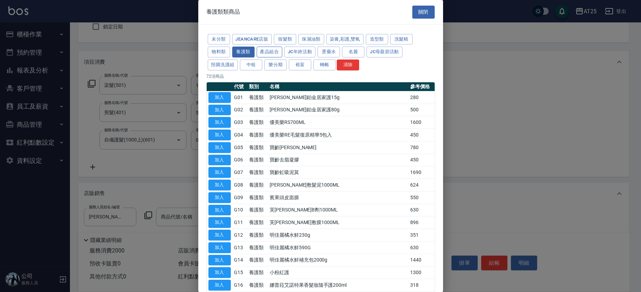
click at [275, 51] on button "產品組合" at bounding box center [270, 52] width 26 height 11
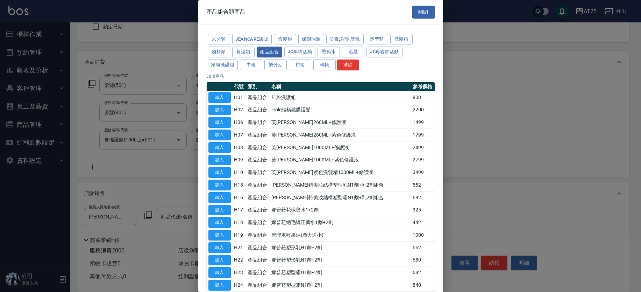
scroll to position [212, 0]
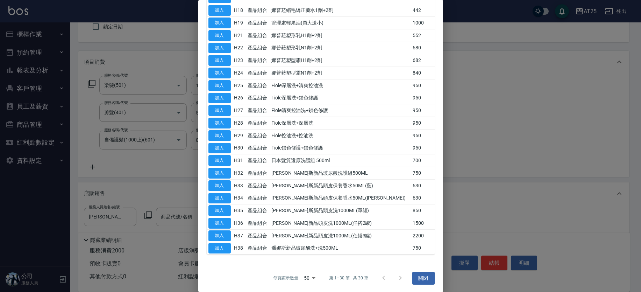
drag, startPoint x: 438, startPoint y: 148, endPoint x: 444, endPoint y: 138, distance: 11.5
click at [444, 138] on div "產品組合類商品 關閉 未分類 JeanCare店販 假髮類 保濕油類 染膏,彩護,雙氧 造型類 洗髮精 物料類 養護類 產品組合 JC年終活動 燙藥水 名麗 …" at bounding box center [320, 146] width 641 height 292
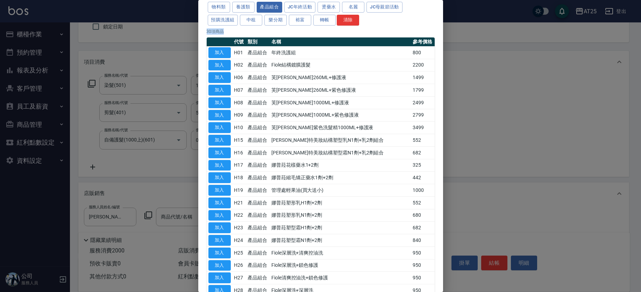
scroll to position [36, 0]
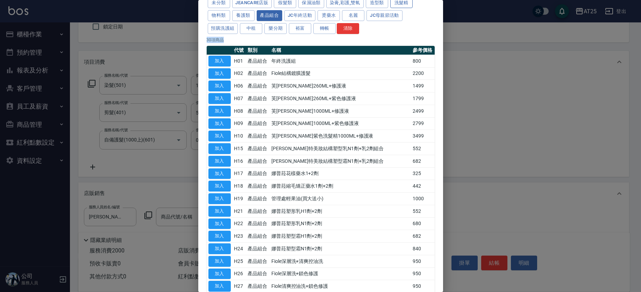
click at [404, 3] on button "洗髮精" at bounding box center [401, 3] width 22 height 11
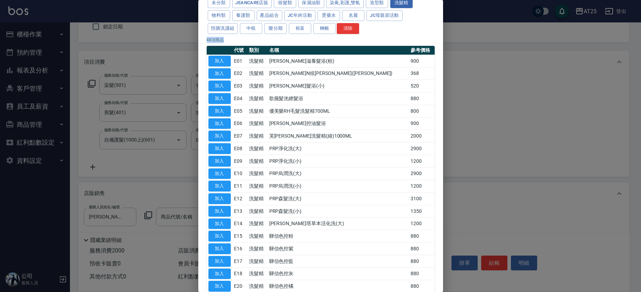
click at [424, 26] on div "未分類 JeanCare店販 假髮類 保濕油類 染膏,彩護,雙氧 造型類 洗髮精 物料類 養護類 產品組合 JC年終活動 燙藥水 名麗 JC母親節活動 預購洗…" at bounding box center [321, 16] width 228 height 38
click at [425, 63] on td "900" at bounding box center [422, 61] width 26 height 13
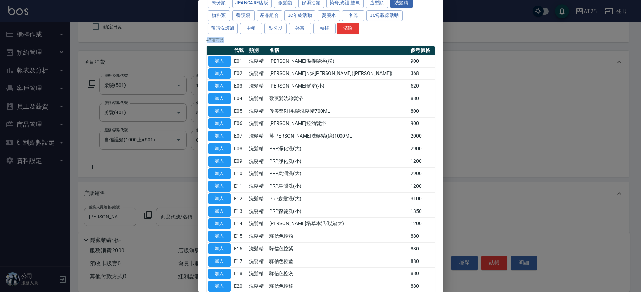
click at [420, 25] on div "未分類 JeanCare店販 假髮類 保濕油類 染膏,彩護,雙氧 造型類 洗髮精 物料類 養護類 產品組合 JC年終活動 燙藥水 名麗 JC母親節活動 預購洗…" at bounding box center [321, 16] width 228 height 38
click at [421, 26] on div "未分類 JeanCare店販 假髮類 保濕油類 染膏,彩護,雙氧 造型類 洗髮精 物料類 養護類 產品組合 JC年終活動 燙藥水 名麗 JC母親節活動 預購洗…" at bounding box center [321, 16] width 228 height 38
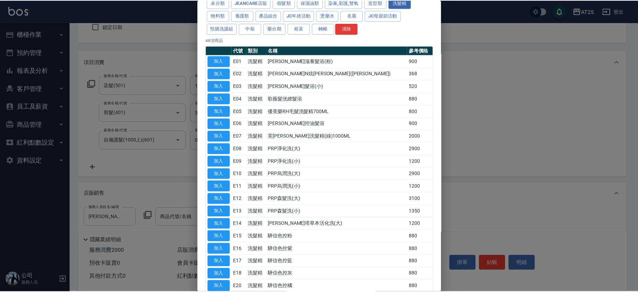
scroll to position [437, 0]
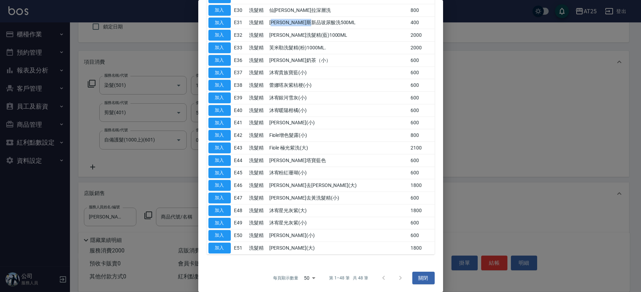
drag, startPoint x: 366, startPoint y: 25, endPoint x: 290, endPoint y: 26, distance: 75.6
click at [290, 26] on td "喬娜斯新品玻尿酸洗500ML" at bounding box center [339, 22] width 142 height 13
click at [227, 25] on button "加入" at bounding box center [219, 22] width 22 height 11
type input "喬娜斯新品玻尿酸洗500ML"
type input "240"
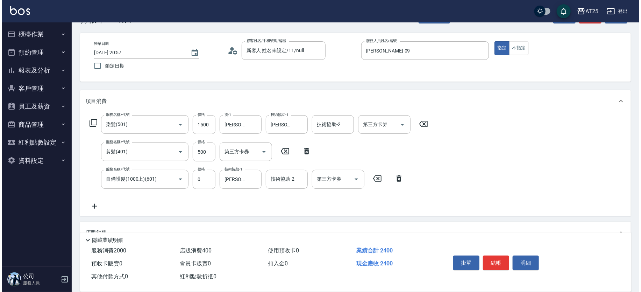
scroll to position [0, 0]
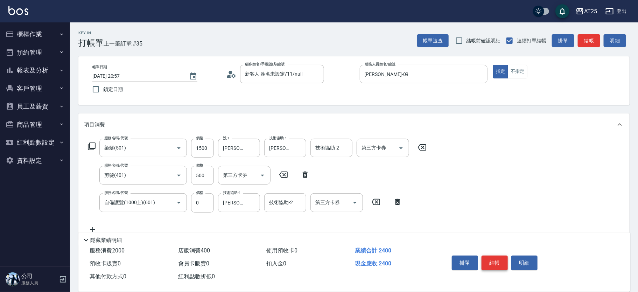
click at [499, 258] on button "結帳" at bounding box center [494, 262] width 26 height 15
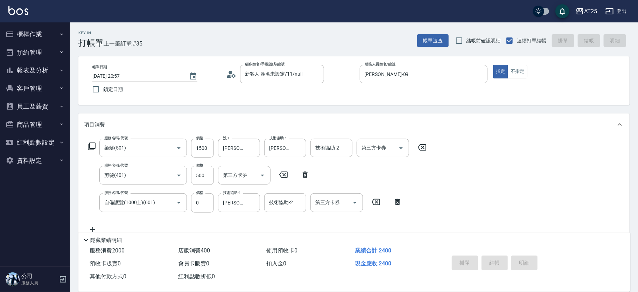
type input "0"
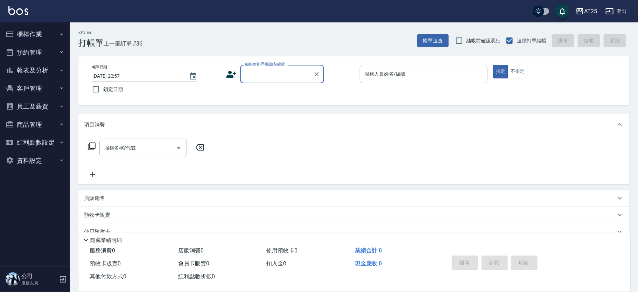
click at [44, 34] on button "櫃檯作業" at bounding box center [35, 34] width 64 height 18
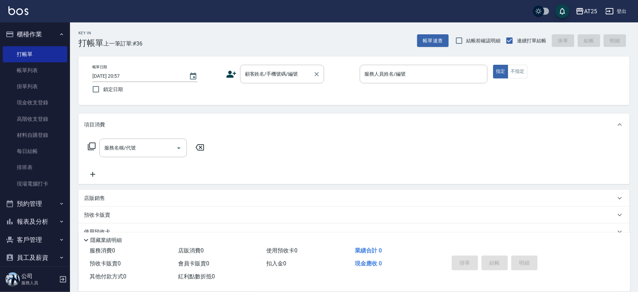
click at [263, 71] on div "顧客姓名/手機號碼/編號 顧客姓名/手機號碼/編號" at bounding box center [282, 74] width 84 height 19
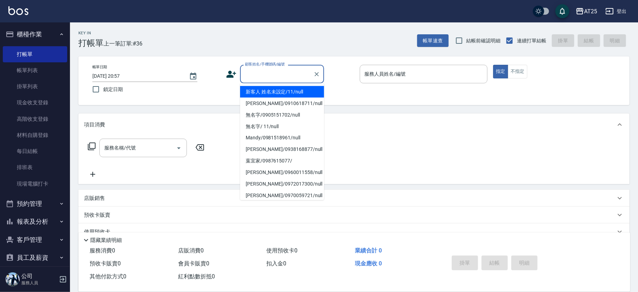
click at [292, 92] on li "新客人 姓名未設定/11/null" at bounding box center [282, 92] width 84 height 12
type input "新客人 姓名未設定/11/null"
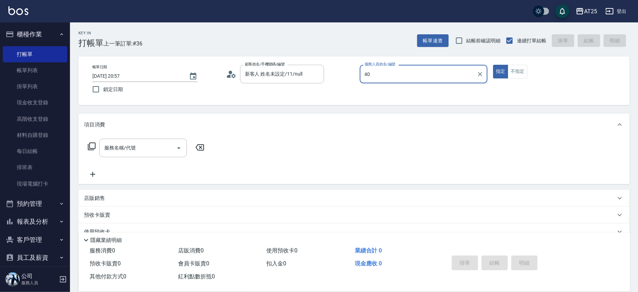
type input "Ann-40"
type button "true"
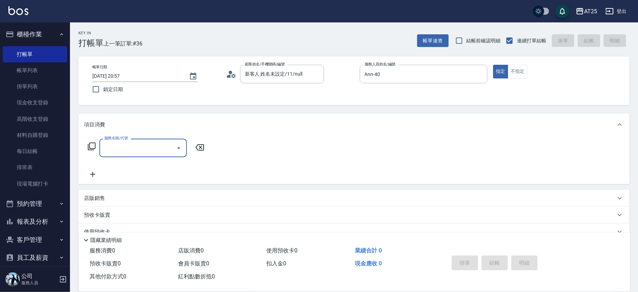
click at [88, 147] on icon at bounding box center [92, 146] width 8 height 8
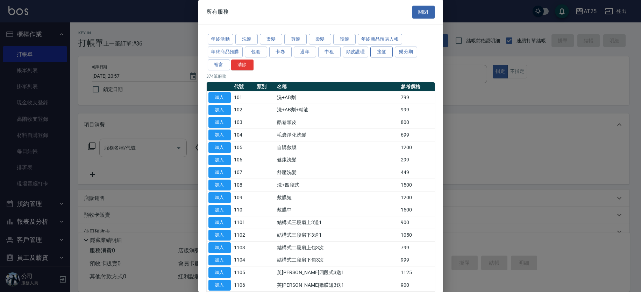
click at [382, 51] on button "接髮" at bounding box center [381, 52] width 22 height 11
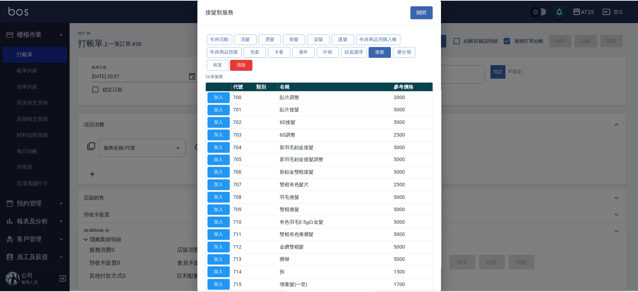
scroll to position [162, 0]
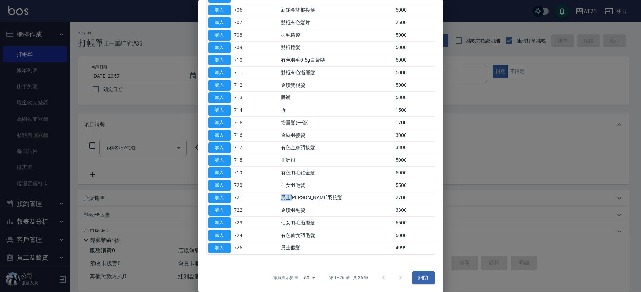
drag, startPoint x: 284, startPoint y: 199, endPoint x: 306, endPoint y: 199, distance: 22.0
click at [306, 199] on tr "加入 721 男士金絲羽接髮 2700" at bounding box center [321, 197] width 228 height 13
click at [221, 196] on button "加入" at bounding box center [219, 197] width 22 height 11
type input "男士金絲羽接髮(721)"
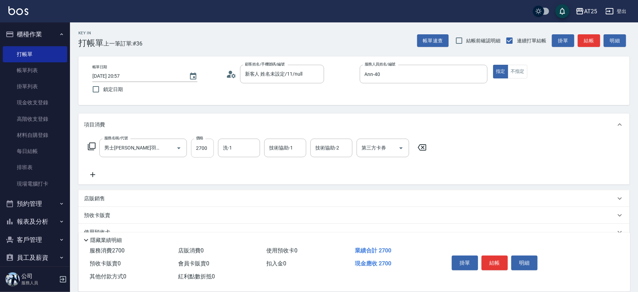
click at [201, 149] on input "2700" at bounding box center [202, 148] width 23 height 19
type input "0"
type input "47"
type input "40"
type input "477"
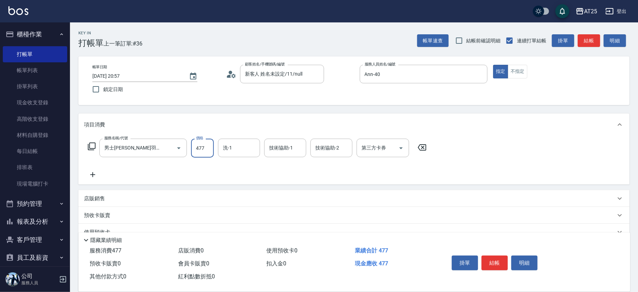
type input "470"
type input "4770"
type input "小恩-69"
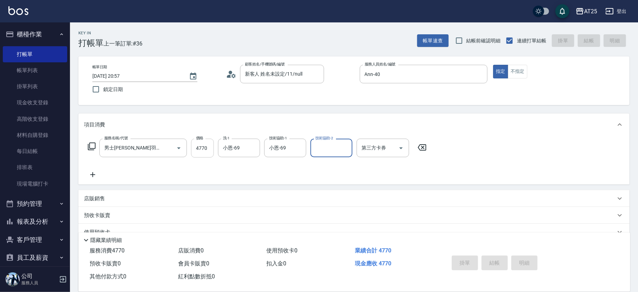
type input "2025/09/20 21:02"
type input "0"
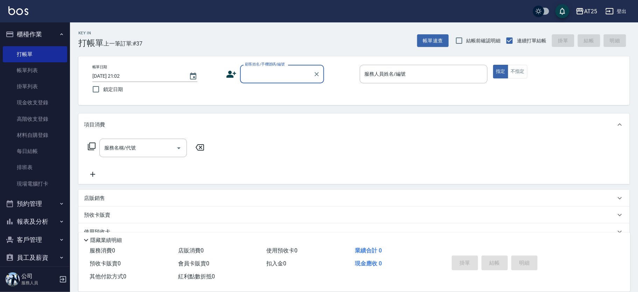
drag, startPoint x: 42, startPoint y: 36, endPoint x: 45, endPoint y: 41, distance: 5.6
click at [42, 36] on button "櫃檯作業" at bounding box center [35, 34] width 64 height 18
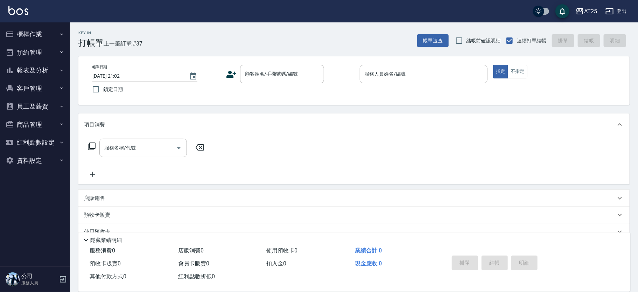
click at [51, 75] on button "報表及分析" at bounding box center [35, 70] width 64 height 18
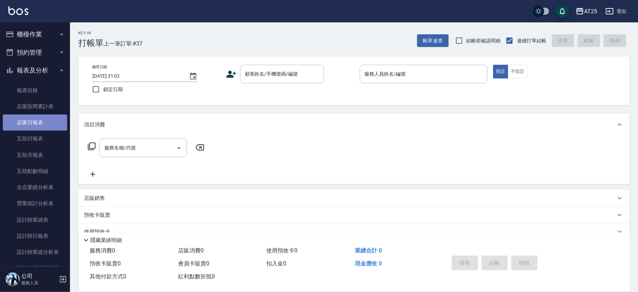
drag, startPoint x: 48, startPoint y: 120, endPoint x: 62, endPoint y: 125, distance: 14.8
click at [62, 125] on link "店家日報表" at bounding box center [35, 122] width 64 height 16
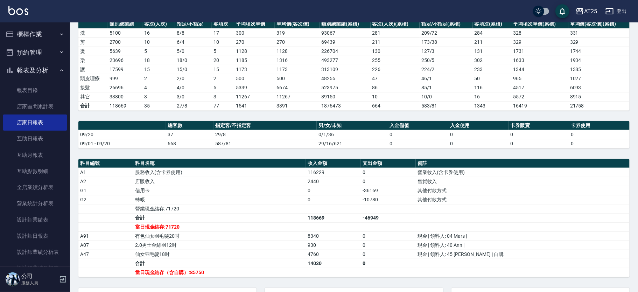
scroll to position [107, 0]
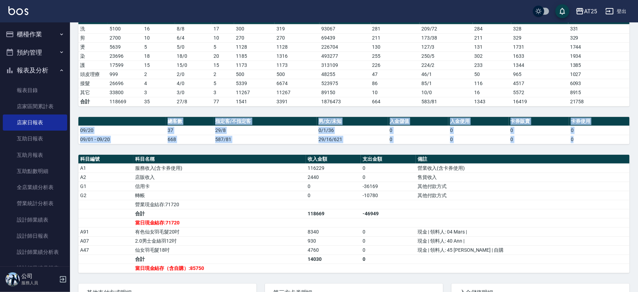
drag, startPoint x: 631, startPoint y: 168, endPoint x: 640, endPoint y: 131, distance: 38.0
click at [638, 131] on html "AT25 登出 櫃檯作業 打帳單 帳單列表 掛單列表 現金收支登錄 高階收支登錄 材料自購登錄 每日結帳 排班表 現場電腦打卡 預約管理 預約管理 單日預約紀…" at bounding box center [319, 142] width 638 height 499
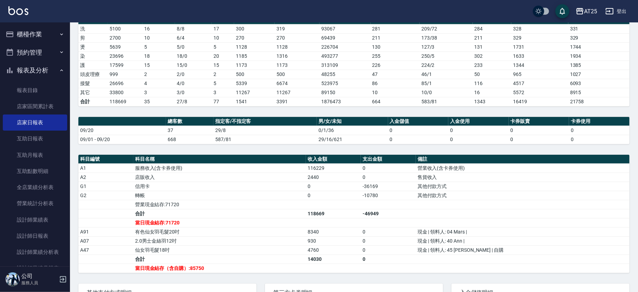
click at [616, 98] on td "21758" at bounding box center [598, 101] width 61 height 9
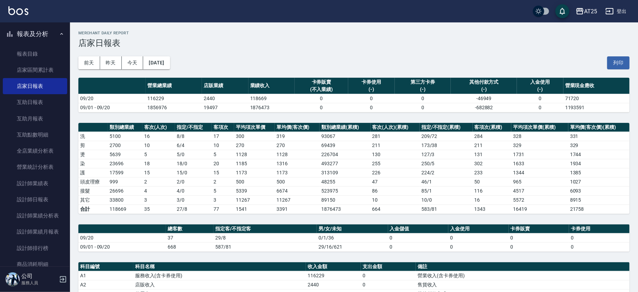
scroll to position [70, 0]
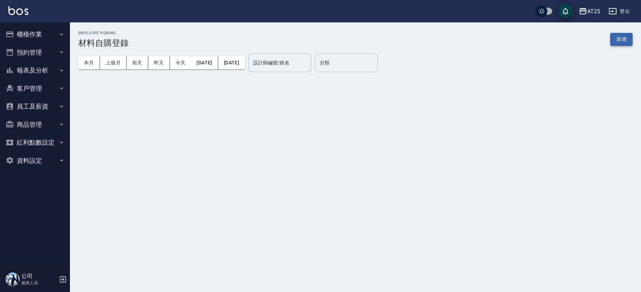
click at [624, 39] on button "新增" at bounding box center [621, 39] width 22 height 13
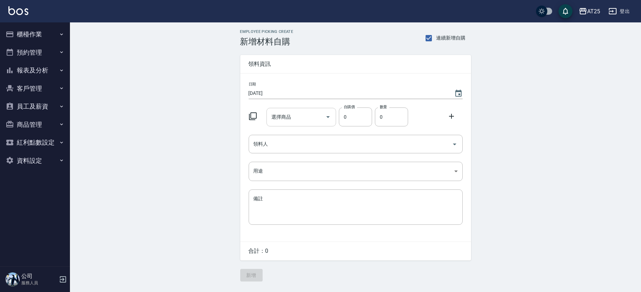
click at [289, 115] on div "選擇商品 選擇商品" at bounding box center [302, 117] width 70 height 19
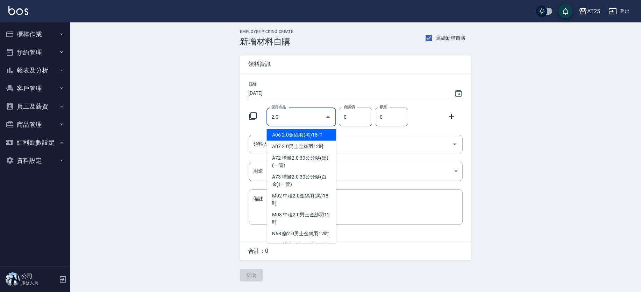
type input "2.0男士金絲羽12吋"
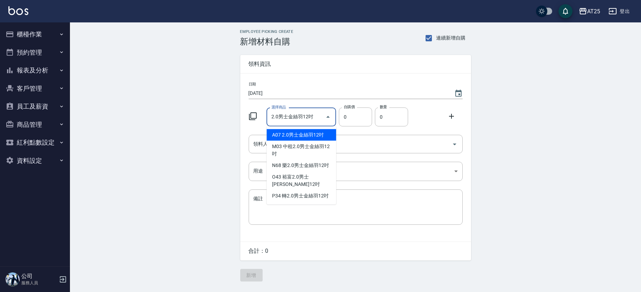
click at [320, 137] on li "A07 2.0男士金絲羽12吋" at bounding box center [302, 135] width 70 height 12
type input "930"
type input "1"
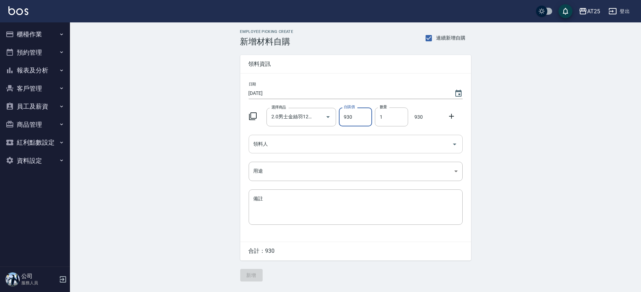
click at [320, 138] on input "領料人" at bounding box center [350, 144] width 197 height 12
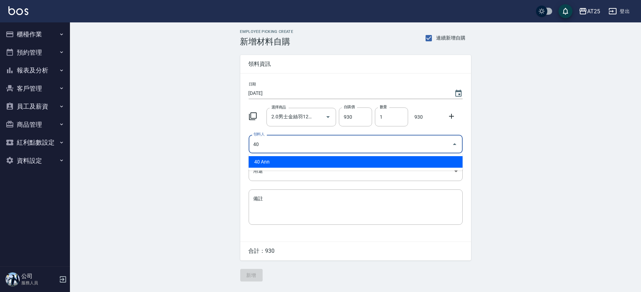
type input "40 Ann"
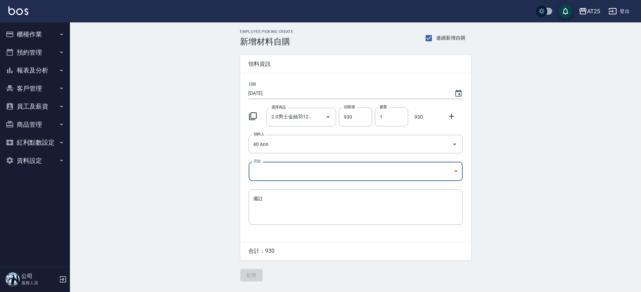
click at [291, 172] on body "AT25 登出 櫃檯作業 打帳單 帳單列表 掛單列表 現金收支登錄 高階收支登錄 材料自購登錄 每日結帳 排班表 現場電腦打卡 預約管理 預約管理 單日預約紀…" at bounding box center [320, 146] width 641 height 292
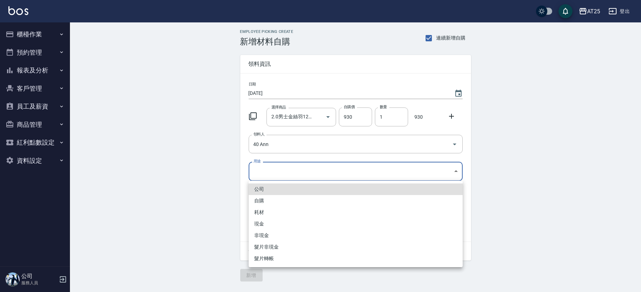
click at [268, 225] on li "現金" at bounding box center [356, 224] width 214 height 12
type input "現金"
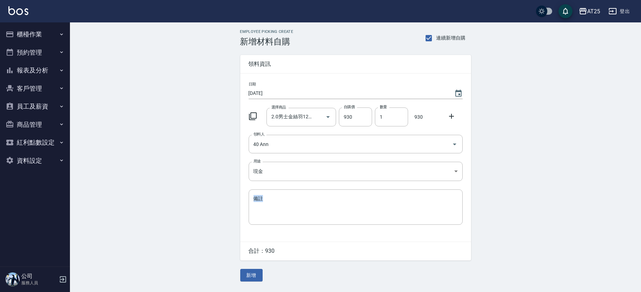
drag, startPoint x: 640, startPoint y: 139, endPoint x: 639, endPoint y: 189, distance: 50.0
click at [639, 189] on div "Employee Picking Create 新增材料自購 連續新增自購 領料資訊 日期 [DATE] 選擇商品 2.0男士金絲羽12吋 選擇商品 自購價 …" at bounding box center [355, 155] width 571 height 266
click at [249, 273] on button "新增" at bounding box center [251, 275] width 22 height 13
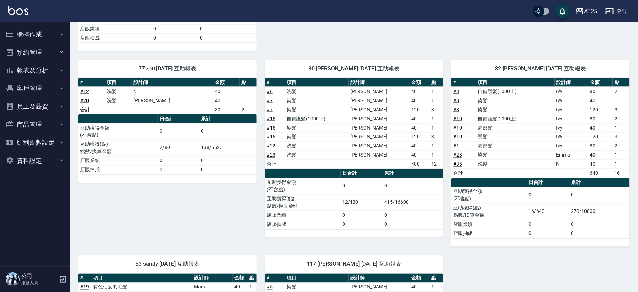
scroll to position [729, 0]
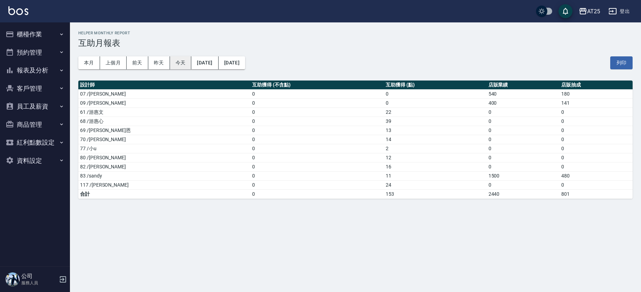
click at [189, 64] on button "今天" at bounding box center [181, 62] width 22 height 13
drag, startPoint x: 367, startPoint y: 179, endPoint x: 142, endPoint y: 193, distance: 224.6
click at [142, 193] on tbody "07 /[PERSON_NAME] 0 0 540 180 09 /[PERSON_NAME] 0 0 400 141 61 /[PERSON_NAME]0 …" at bounding box center [355, 143] width 554 height 109
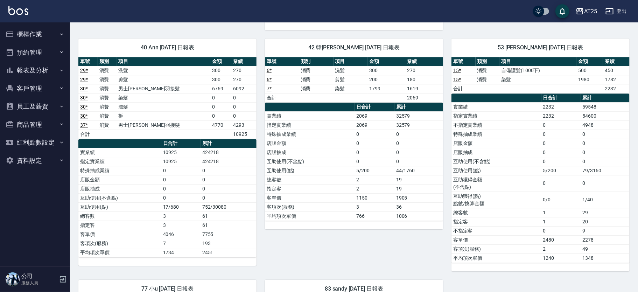
scroll to position [1199, 0]
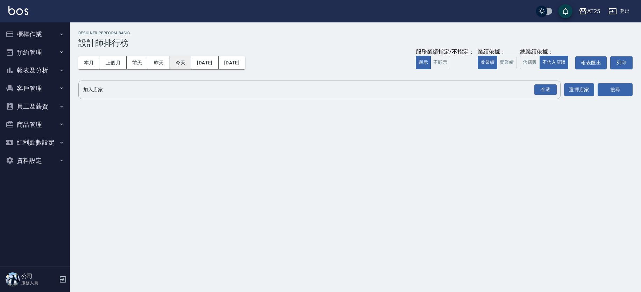
click at [184, 62] on button "今天" at bounding box center [181, 62] width 22 height 13
click at [504, 62] on button "實業績" at bounding box center [507, 63] width 20 height 14
click at [549, 88] on div "全選" at bounding box center [545, 89] width 22 height 11
click at [613, 89] on button "搜尋" at bounding box center [615, 90] width 35 height 13
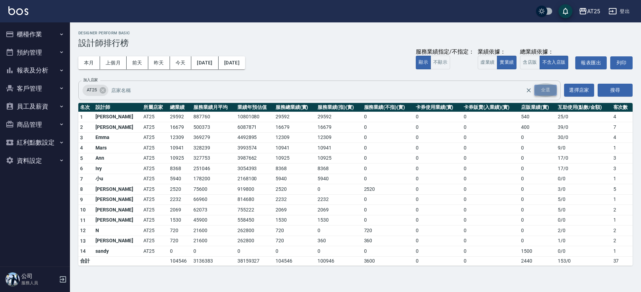
click at [553, 91] on div "全選" at bounding box center [545, 90] width 22 height 11
click at [615, 94] on button "搜尋" at bounding box center [615, 90] width 35 height 13
click at [41, 34] on button "櫃檯作業" at bounding box center [35, 34] width 64 height 18
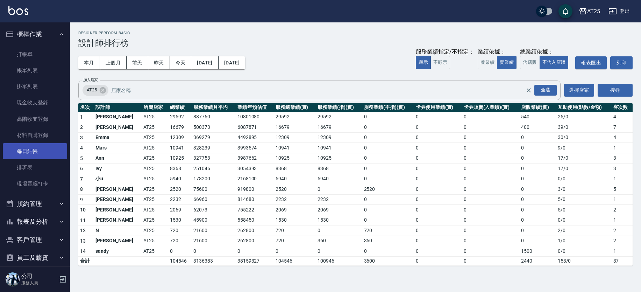
click at [49, 144] on link "每日結帳" at bounding box center [35, 151] width 64 height 16
